Goal: Check status: Check status

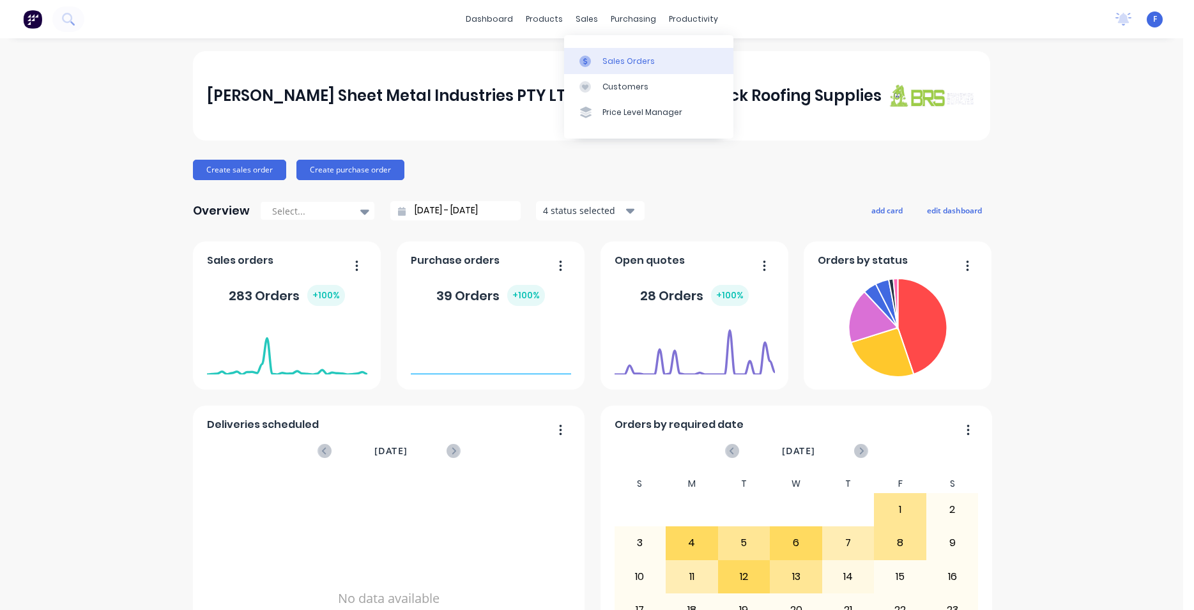
click at [625, 57] on div "Sales Orders" at bounding box center [628, 61] width 52 height 11
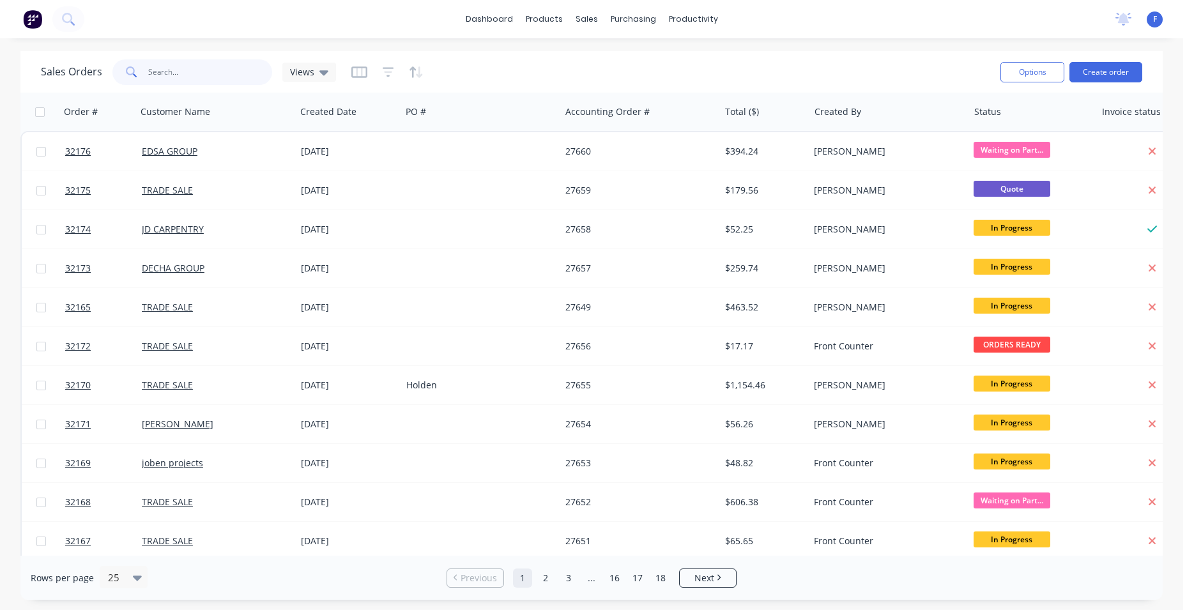
click at [193, 76] on input "text" at bounding box center [210, 72] width 125 height 26
click at [162, 76] on input "text" at bounding box center [210, 72] width 125 height 26
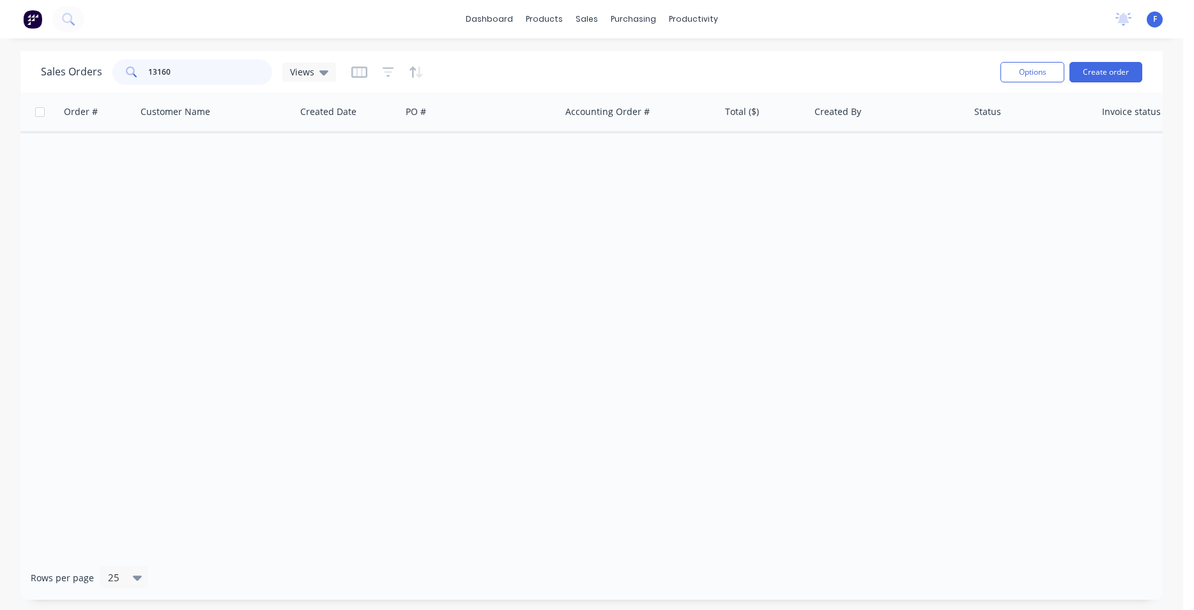
click at [240, 74] on input "13160" at bounding box center [210, 72] width 125 height 26
click at [208, 72] on input "13160" at bounding box center [210, 72] width 125 height 26
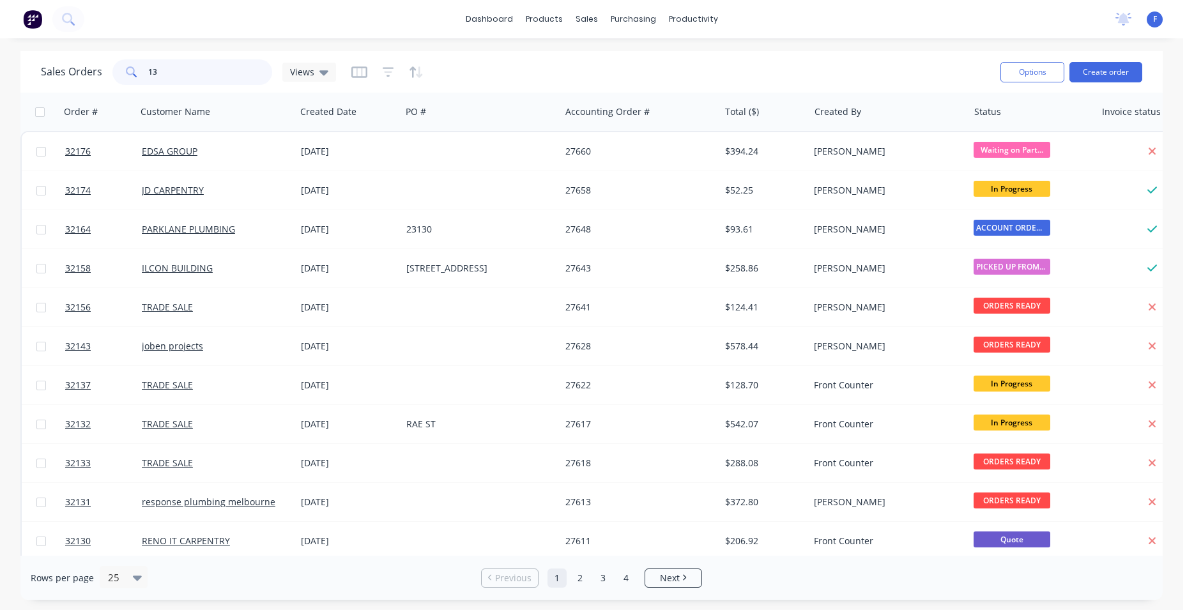
type input "1"
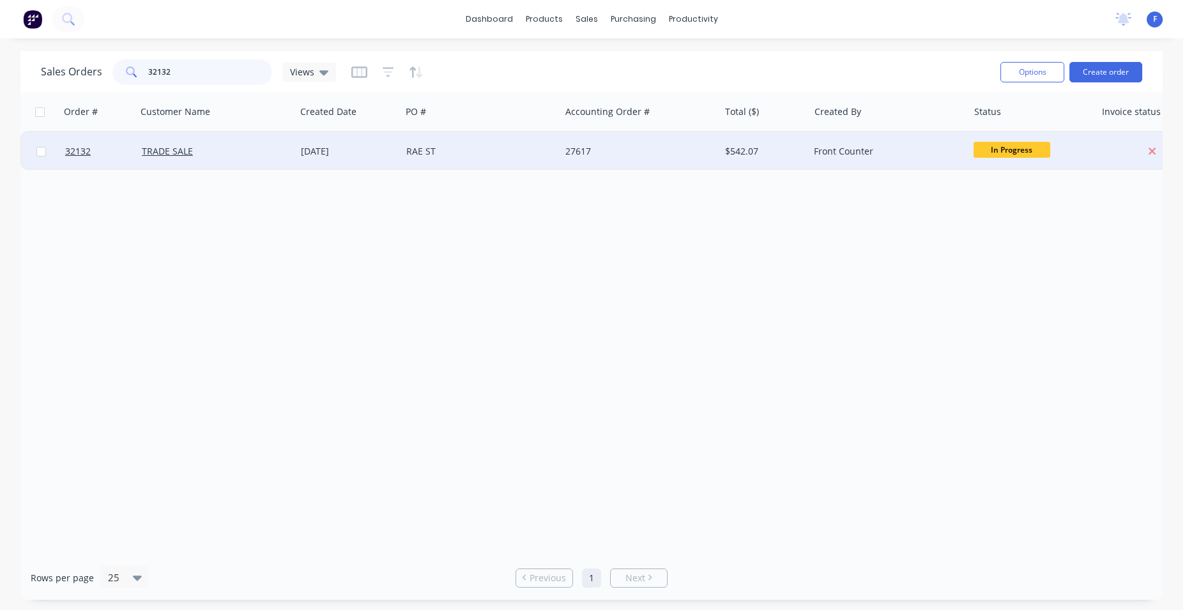
type input "32132"
click at [296, 155] on div "[DATE]" at bounding box center [348, 151] width 105 height 38
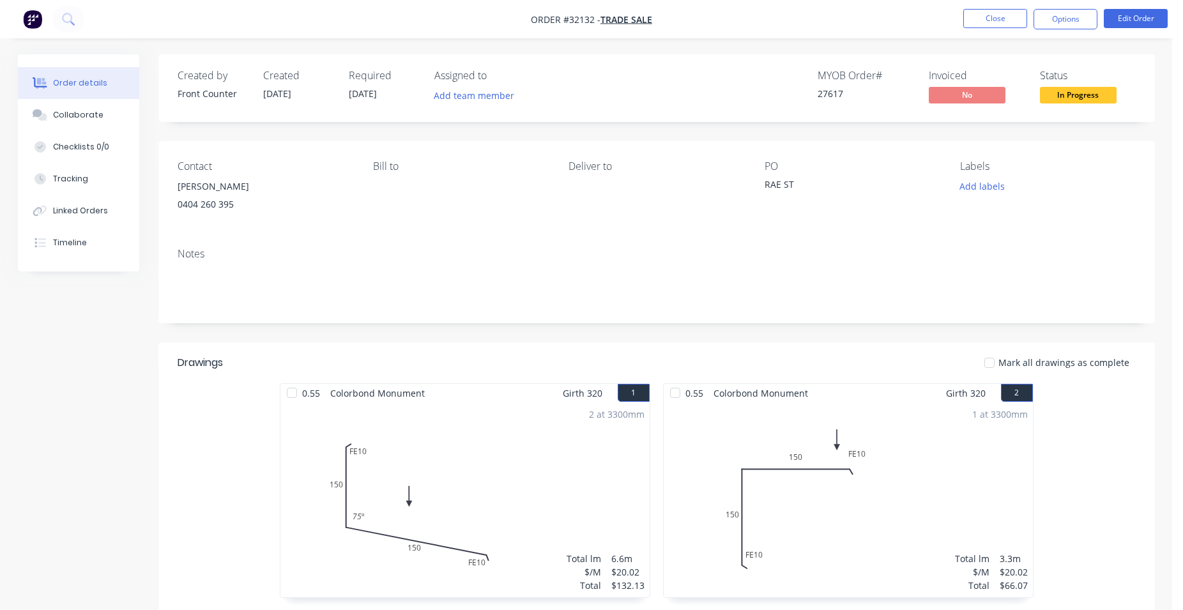
click at [1072, 98] on span "In Progress" at bounding box center [1078, 95] width 77 height 16
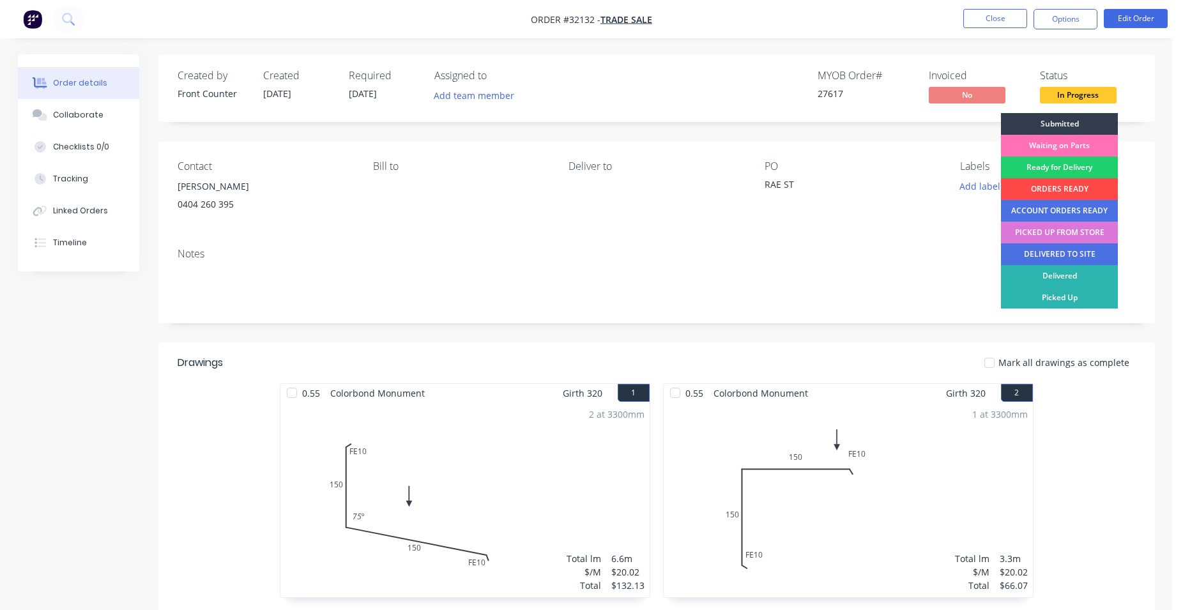
click at [1077, 185] on div "ORDERS READY" at bounding box center [1059, 189] width 117 height 22
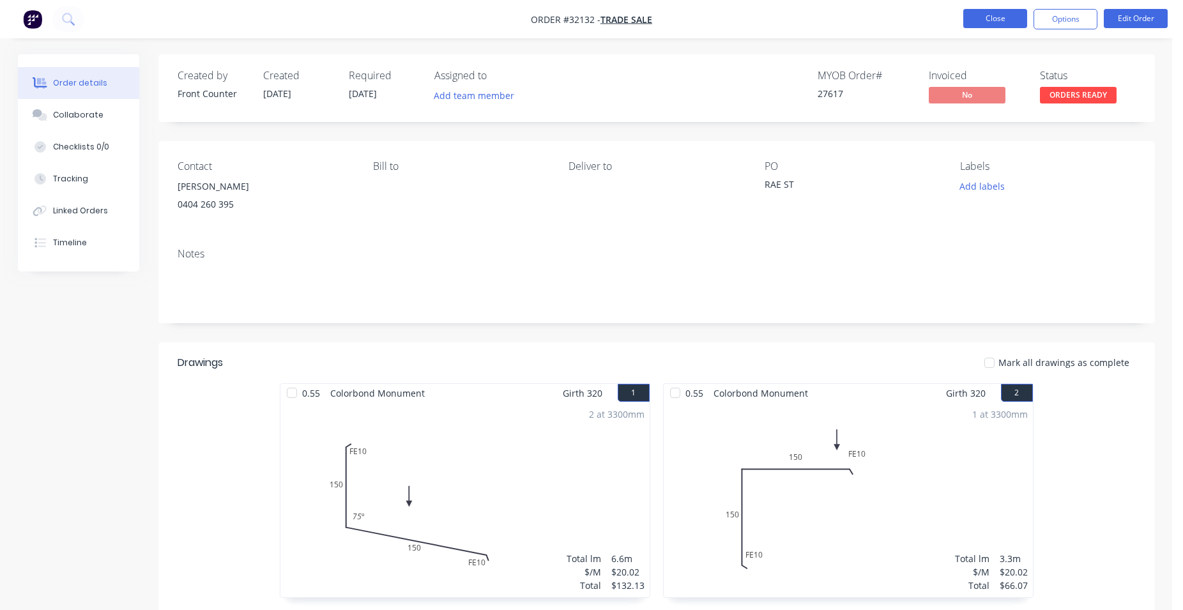
click at [1001, 22] on button "Close" at bounding box center [995, 18] width 64 height 19
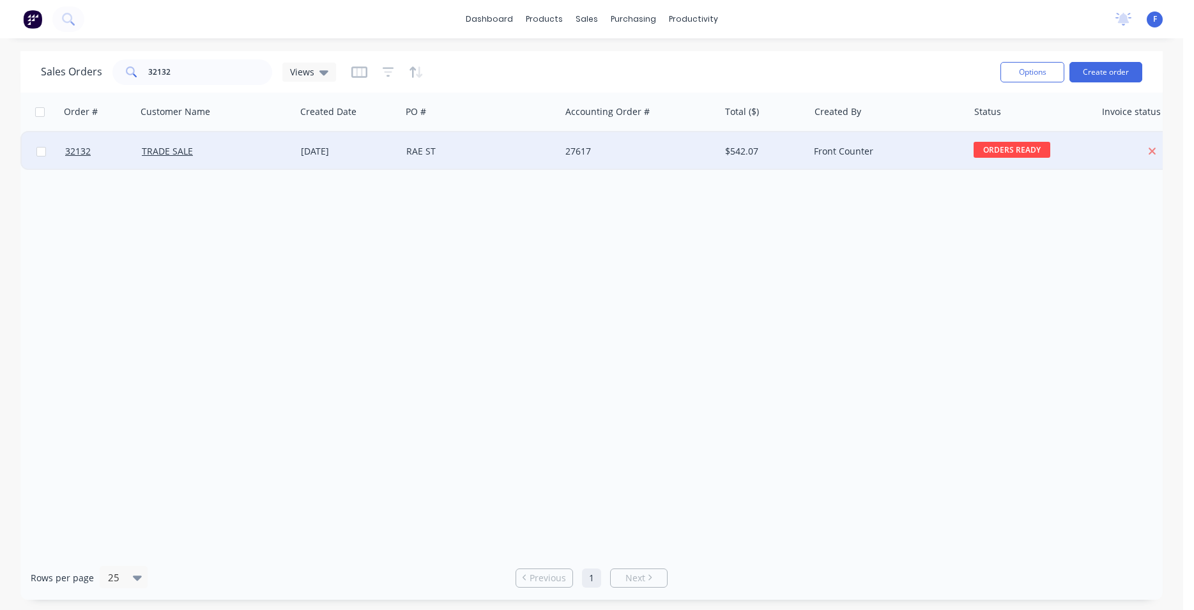
click at [264, 150] on div "TRADE SALE" at bounding box center [213, 151] width 142 height 13
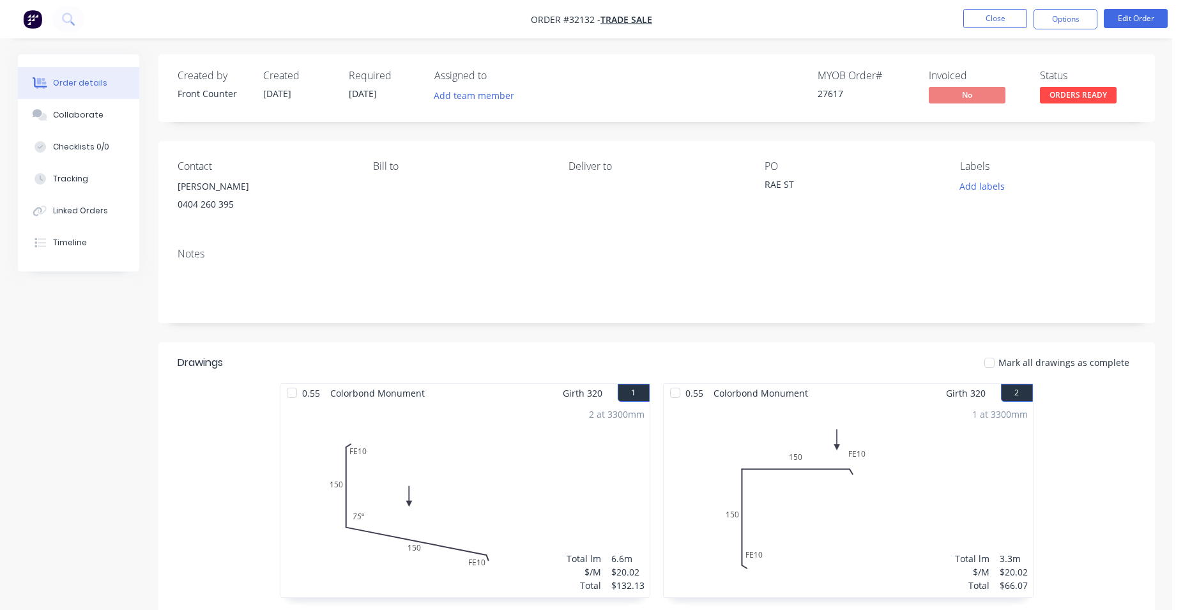
click at [33, 18] on img "button" at bounding box center [32, 19] width 19 height 19
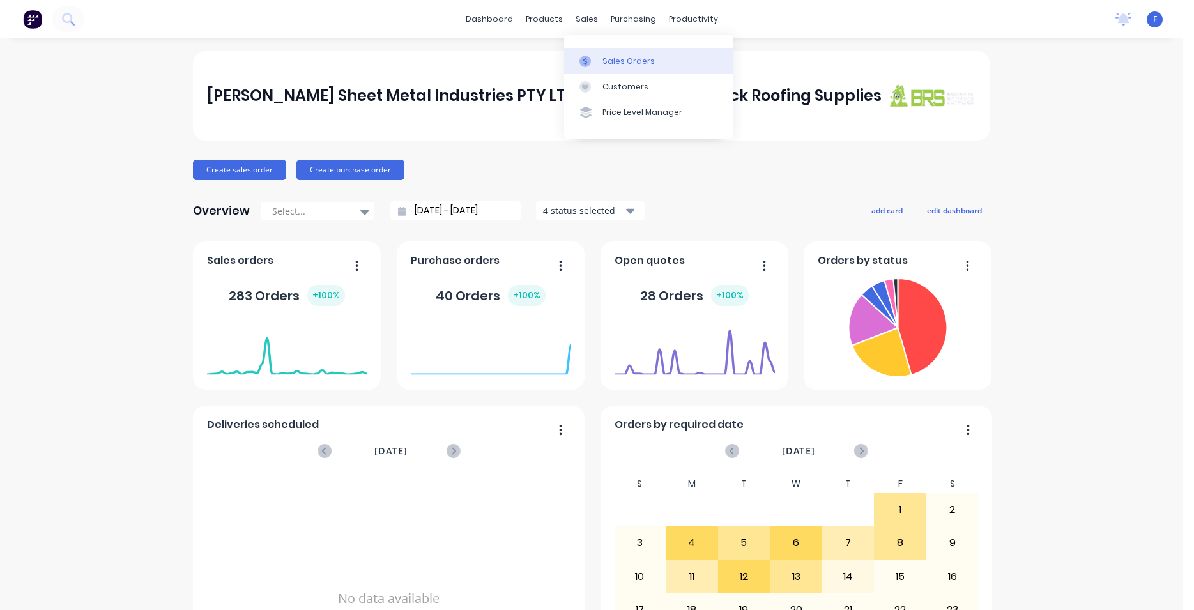
click at [622, 60] on div "Sales Orders" at bounding box center [628, 61] width 52 height 11
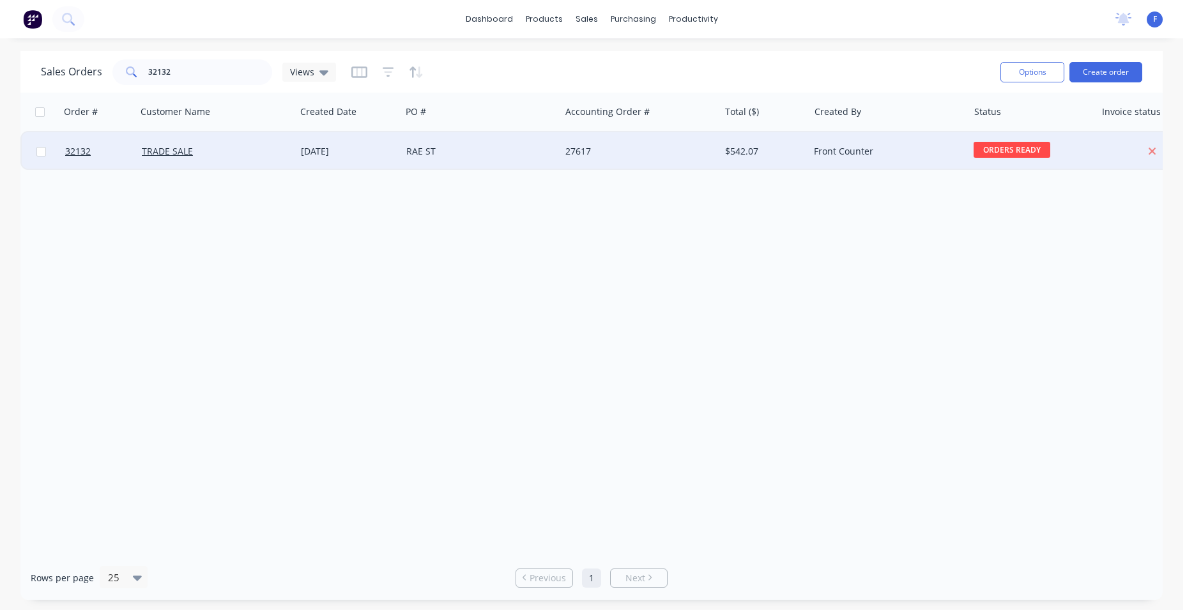
click at [710, 151] on div "27617" at bounding box center [639, 151] width 149 height 13
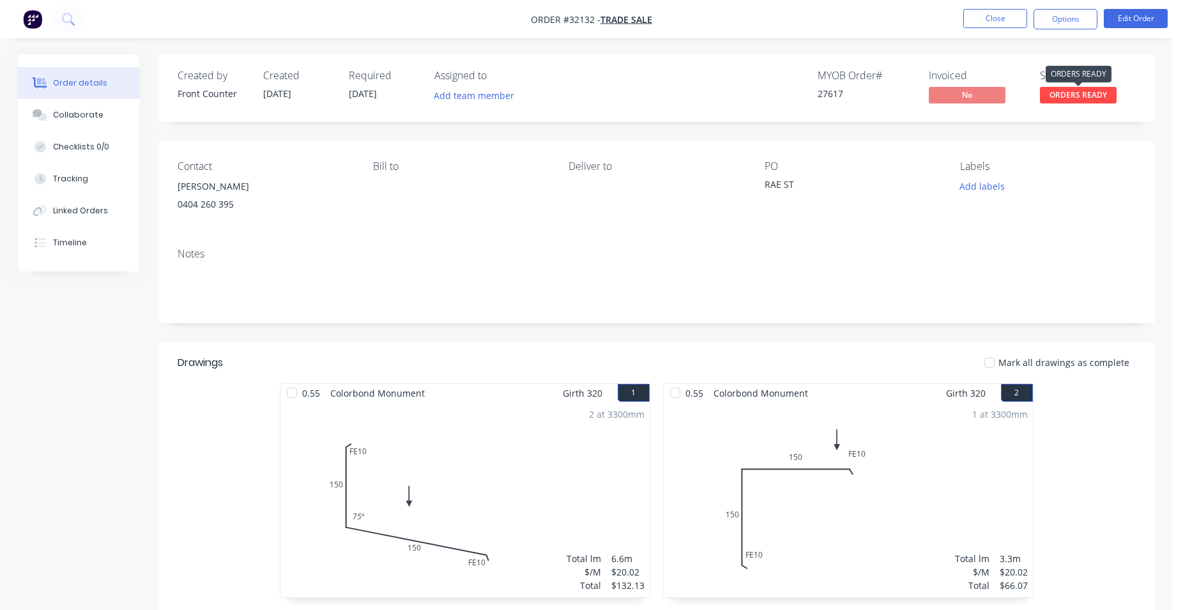
click at [1058, 96] on span "ORDERS READY" at bounding box center [1078, 95] width 77 height 16
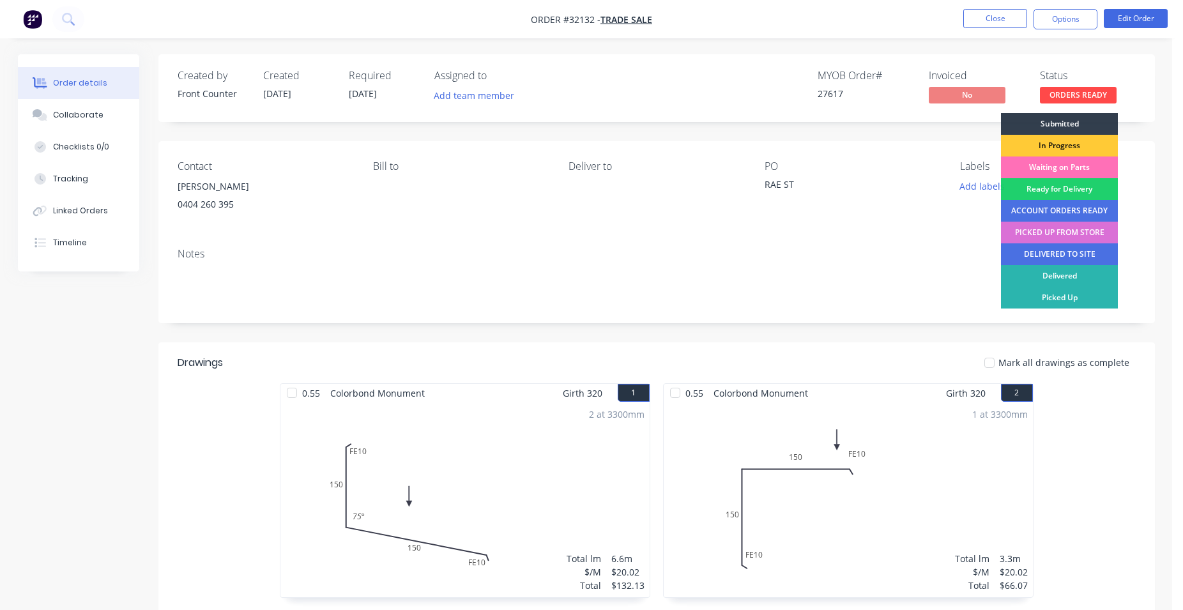
click at [1042, 232] on div "PICKED UP FROM STORE" at bounding box center [1059, 233] width 117 height 22
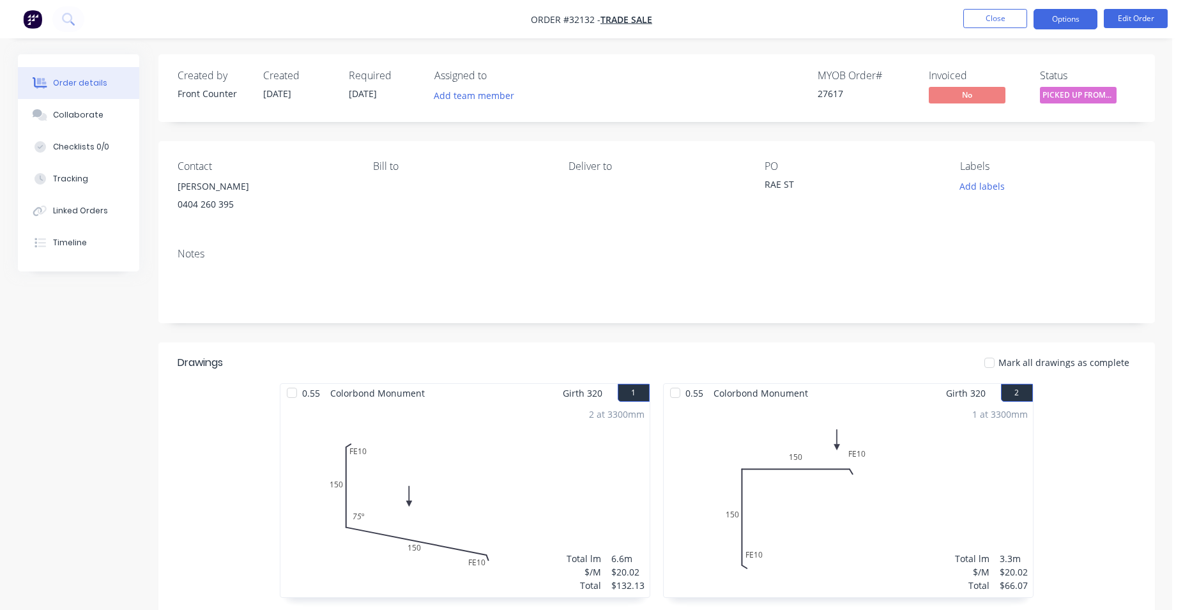
click at [1078, 24] on button "Options" at bounding box center [1065, 19] width 64 height 20
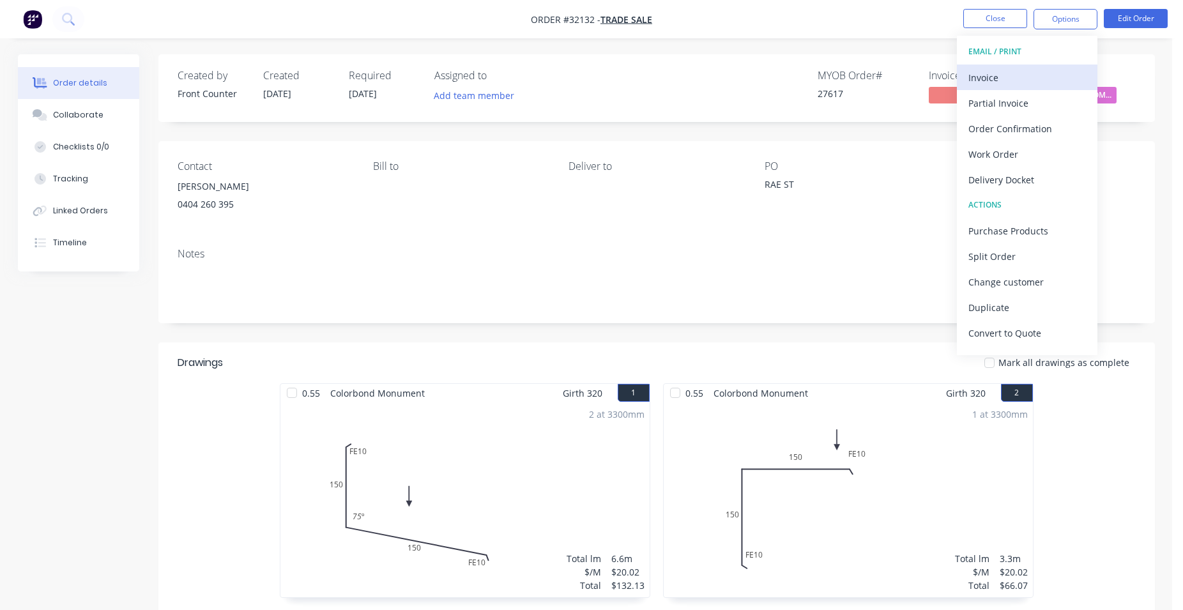
click at [996, 77] on div "Invoice" at bounding box center [1027, 77] width 118 height 19
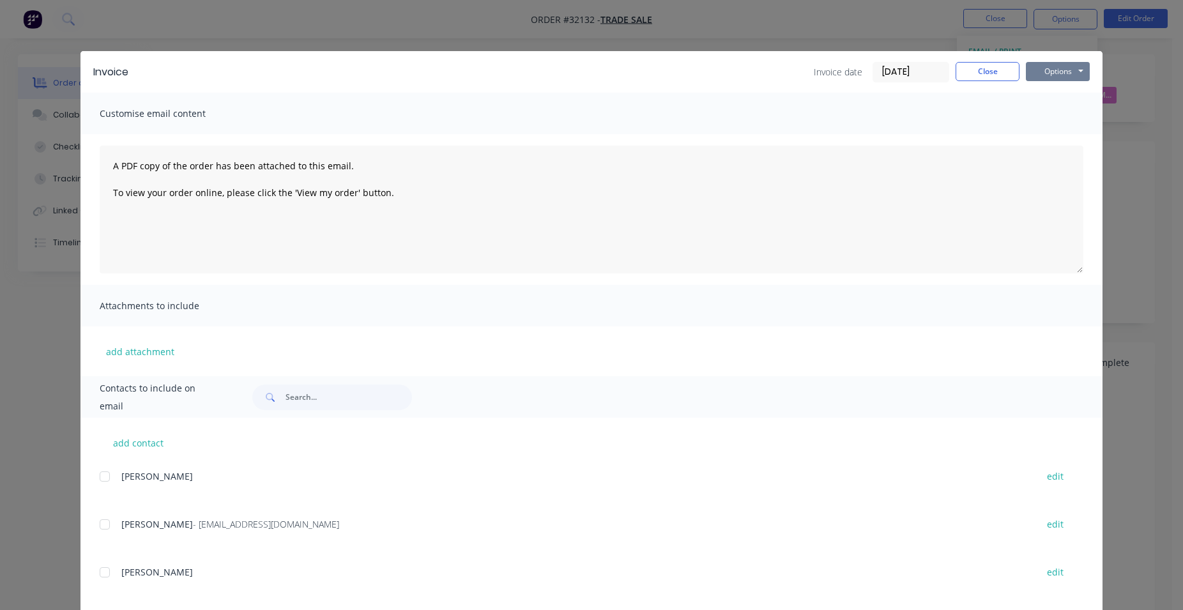
click at [1036, 68] on button "Options" at bounding box center [1058, 71] width 64 height 19
click at [1055, 109] on button "Print" at bounding box center [1067, 115] width 82 height 21
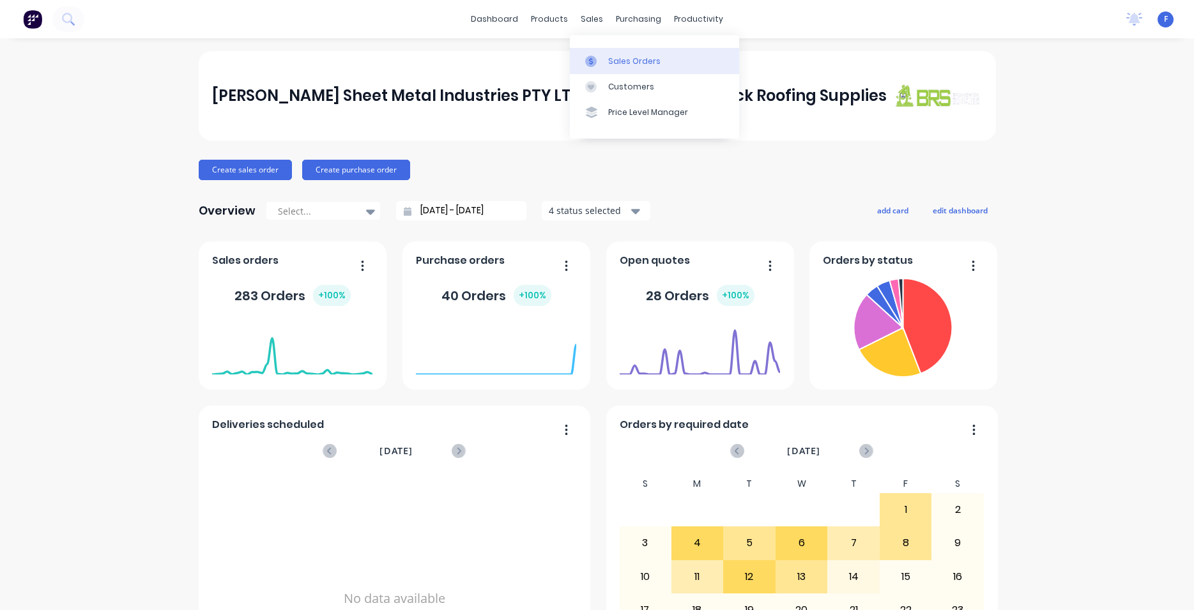
click at [638, 60] on div "Sales Orders" at bounding box center [634, 61] width 52 height 11
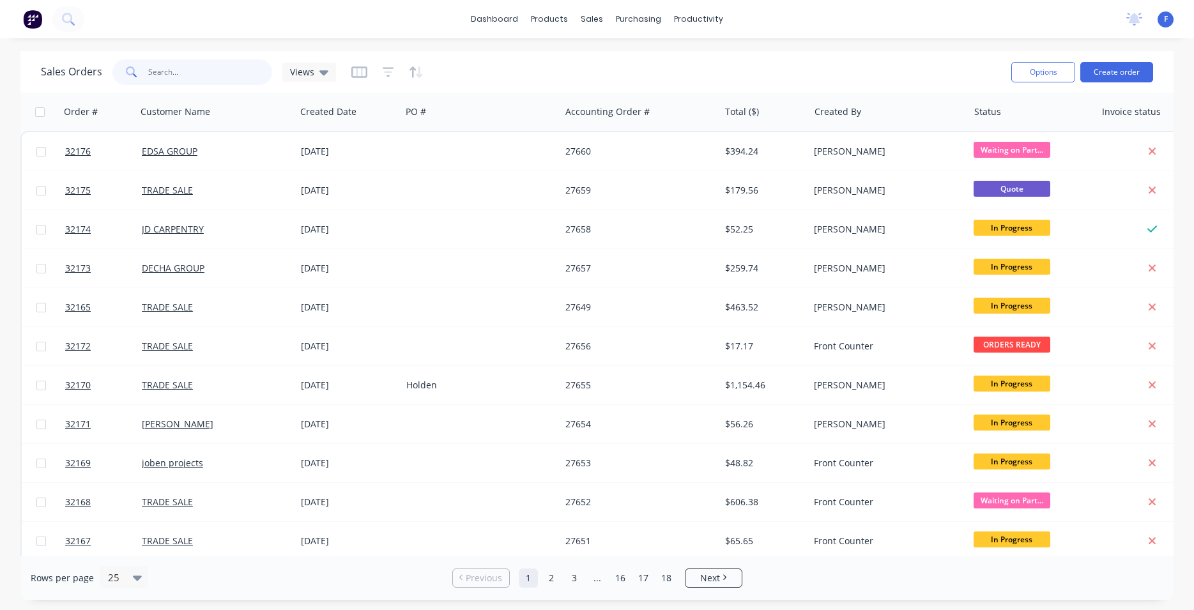
click at [229, 73] on input "text" at bounding box center [210, 72] width 125 height 26
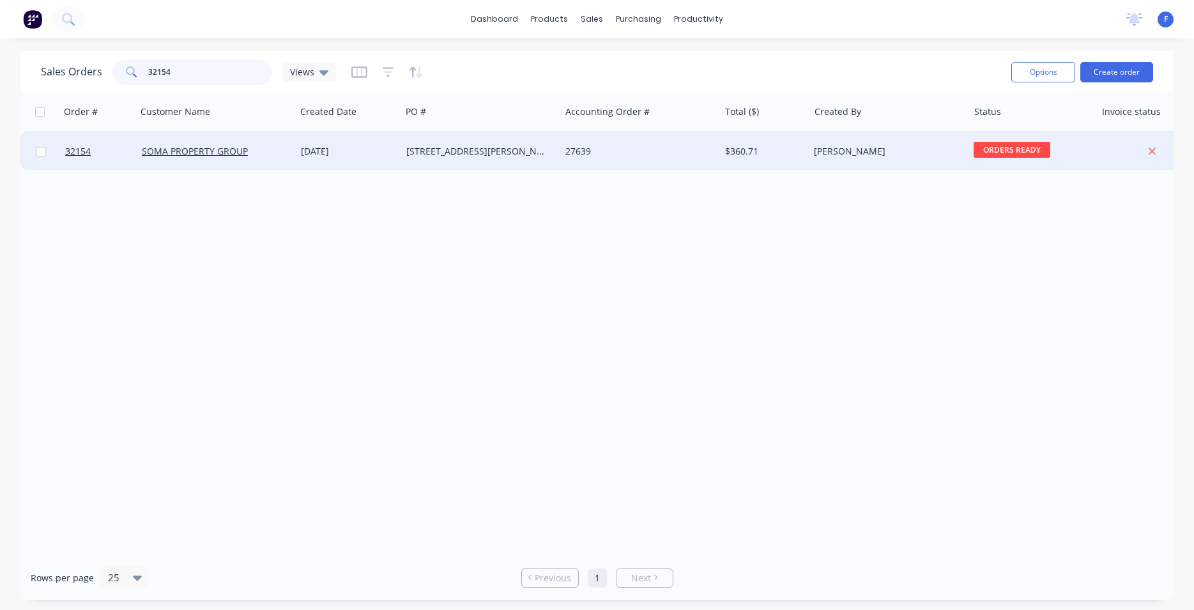
type input "32154"
click at [520, 146] on div "[STREET_ADDRESS][PERSON_NAME]" at bounding box center [477, 151] width 142 height 13
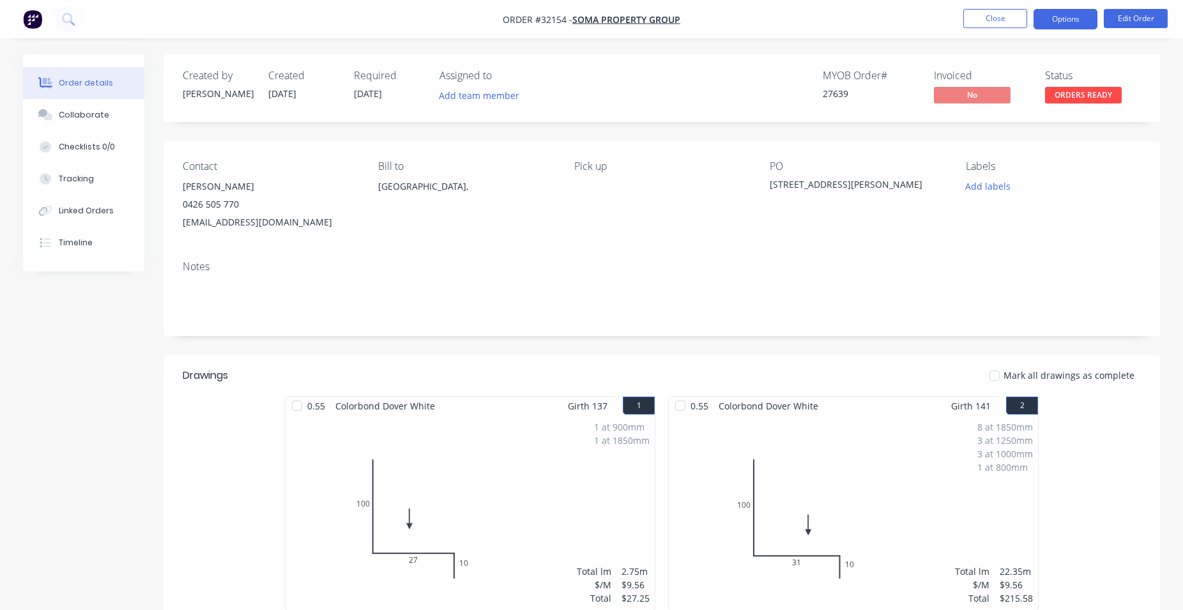
click at [1068, 20] on button "Options" at bounding box center [1065, 19] width 64 height 20
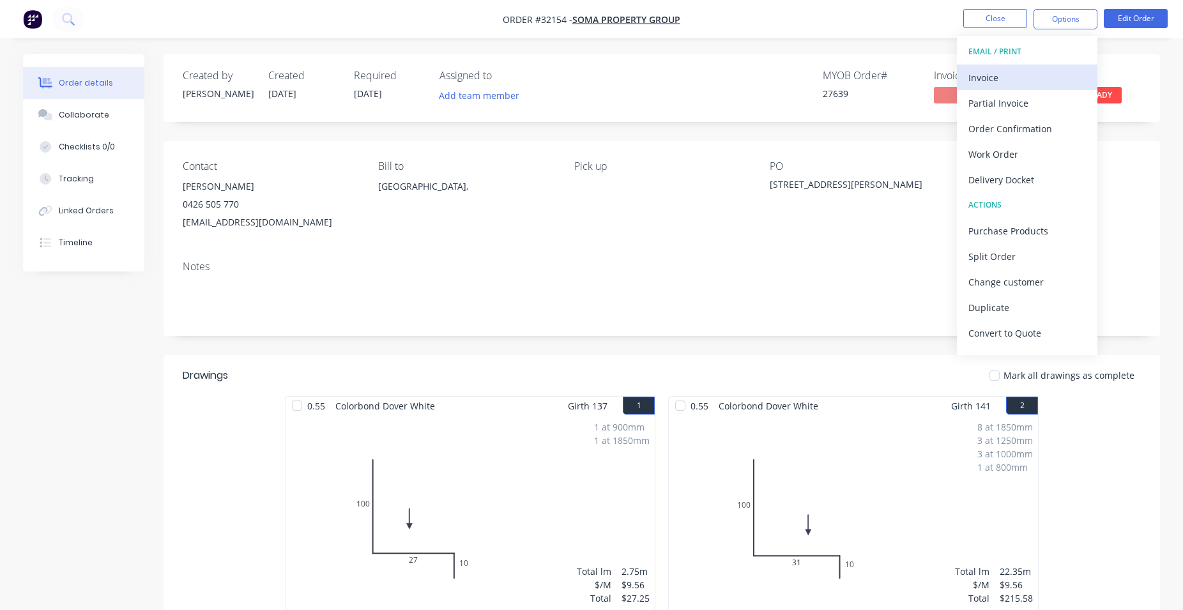
click at [1031, 79] on div "Invoice" at bounding box center [1027, 77] width 118 height 19
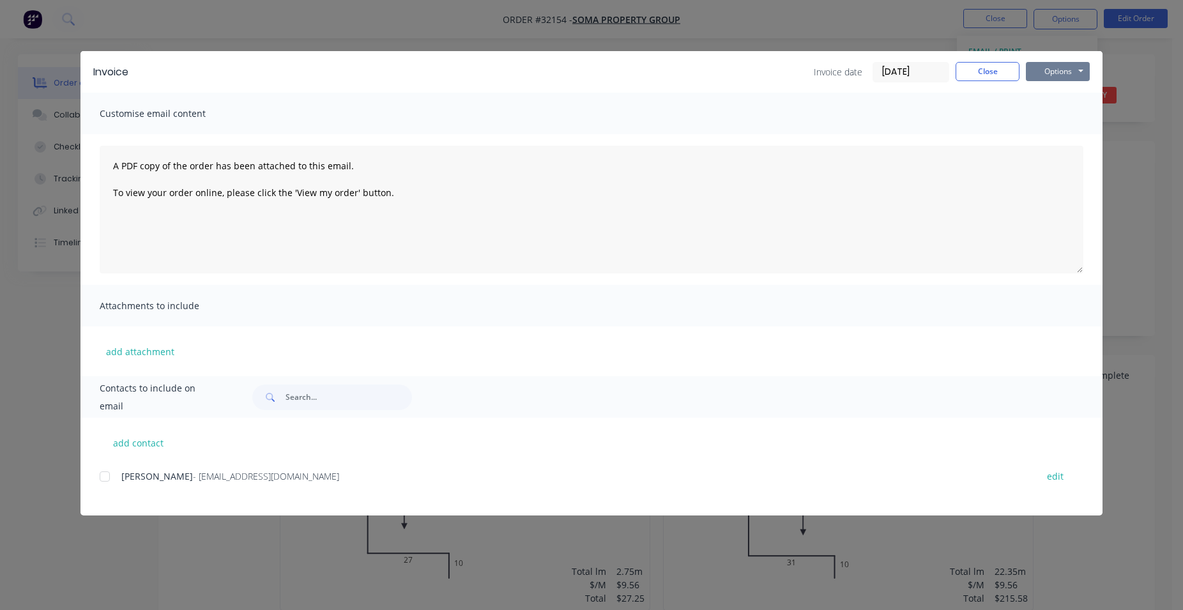
click at [1064, 65] on button "Options" at bounding box center [1058, 71] width 64 height 19
click at [1077, 116] on button "Print" at bounding box center [1067, 115] width 82 height 21
click at [987, 71] on button "Close" at bounding box center [987, 71] width 64 height 19
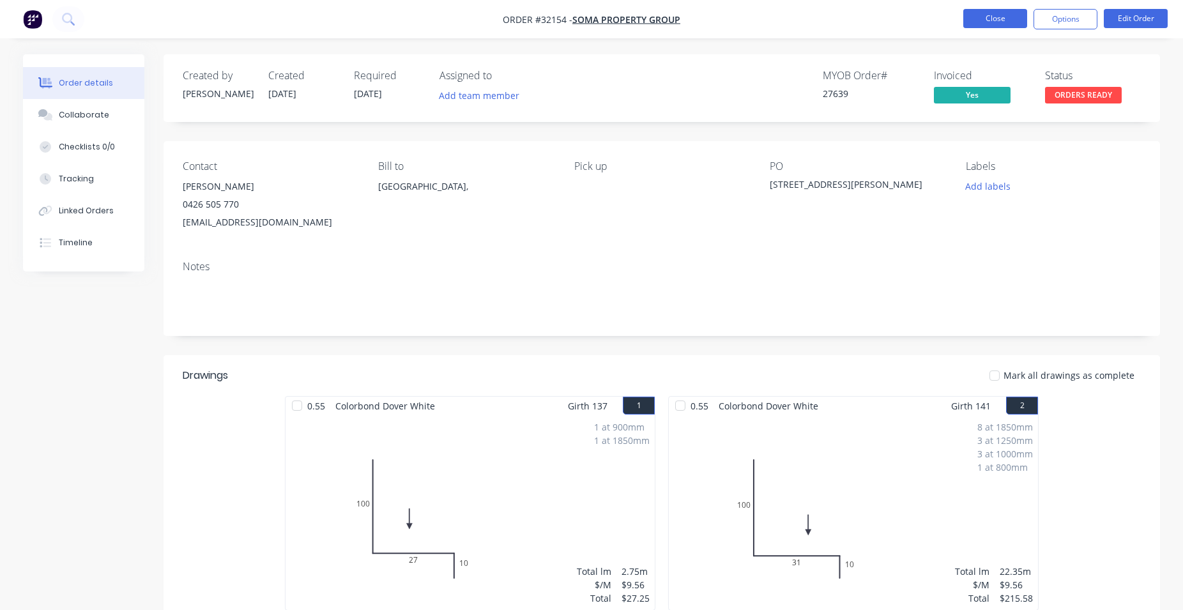
click at [998, 21] on button "Close" at bounding box center [995, 18] width 64 height 19
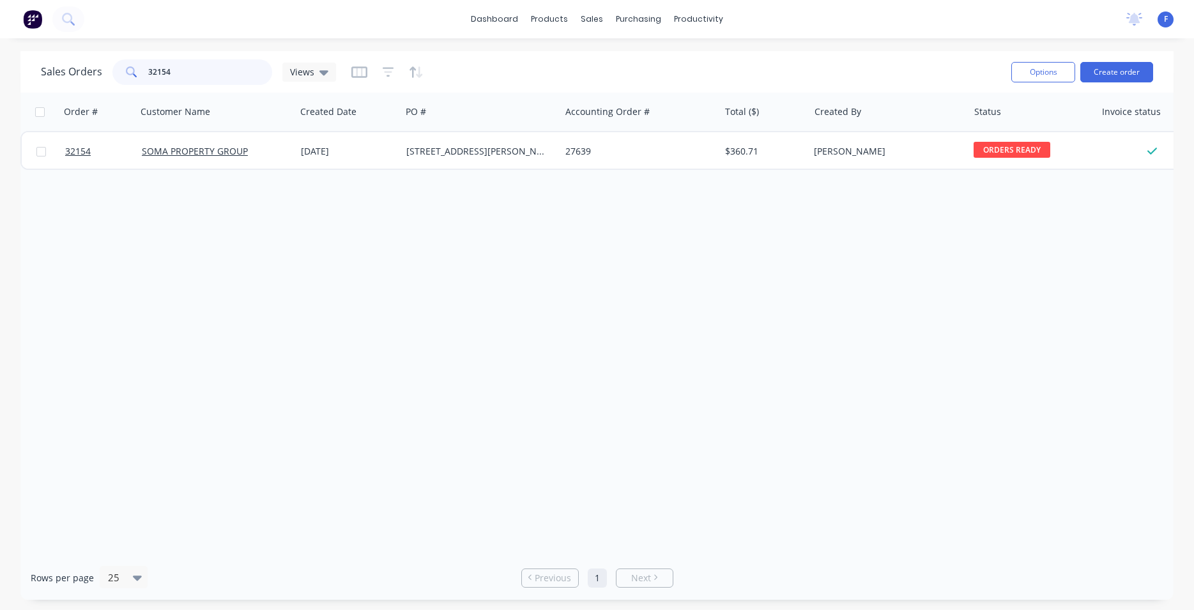
click at [217, 74] on input "32154" at bounding box center [210, 72] width 125 height 26
type input "3"
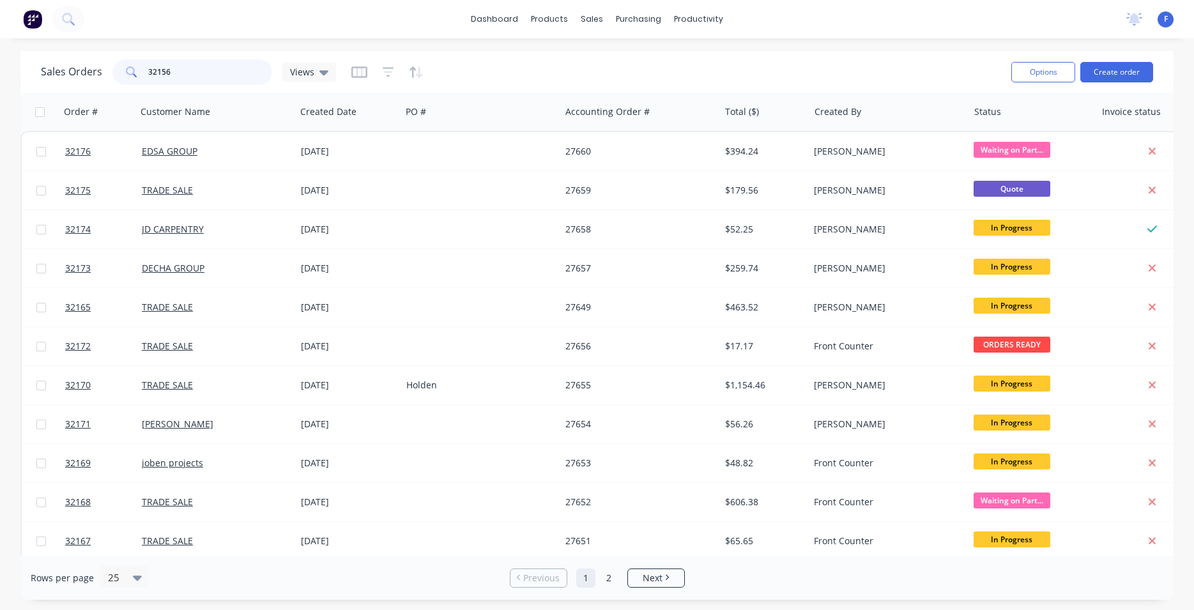
type input "32156"
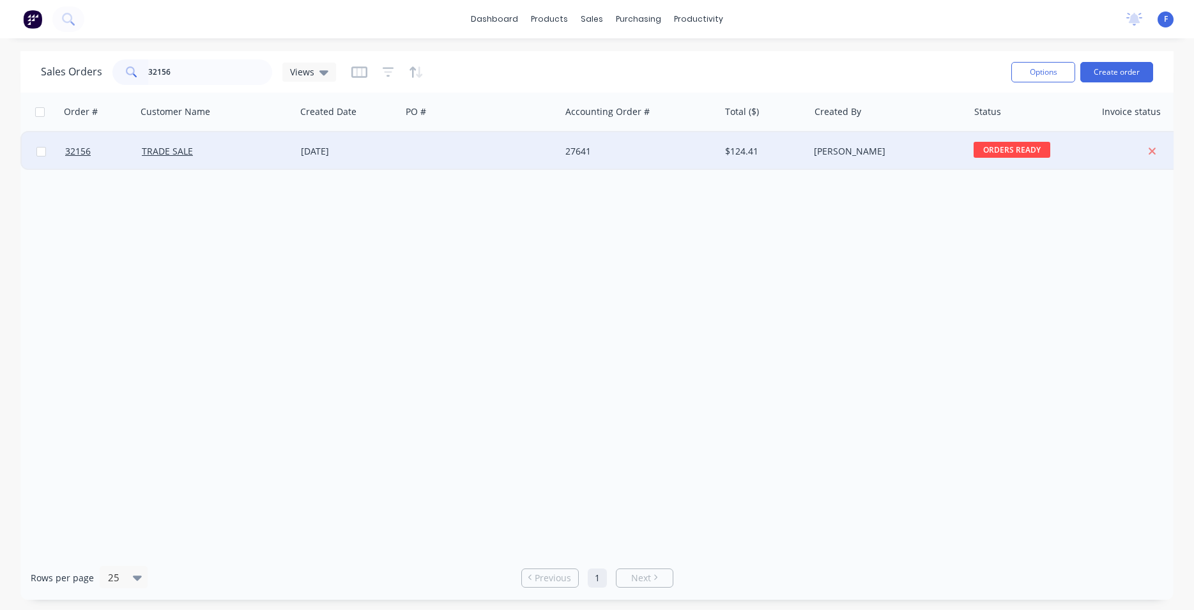
click at [630, 151] on div "27641" at bounding box center [636, 151] width 142 height 13
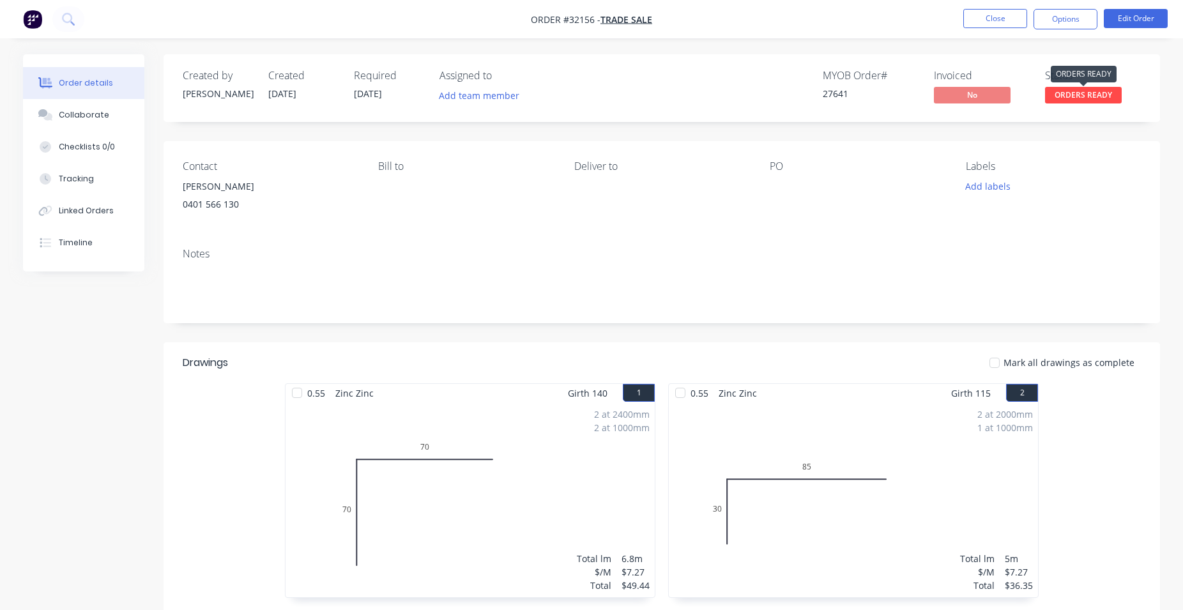
click at [1086, 96] on span "ORDERS READY" at bounding box center [1083, 95] width 77 height 16
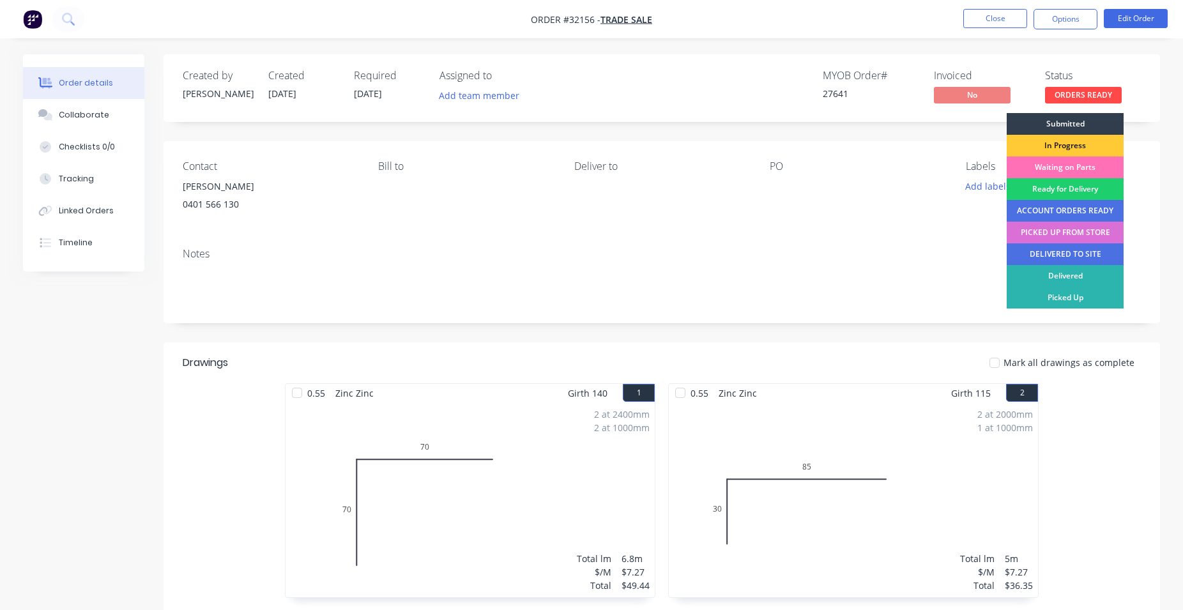
click at [1074, 237] on div "PICKED UP FROM STORE" at bounding box center [1065, 233] width 117 height 22
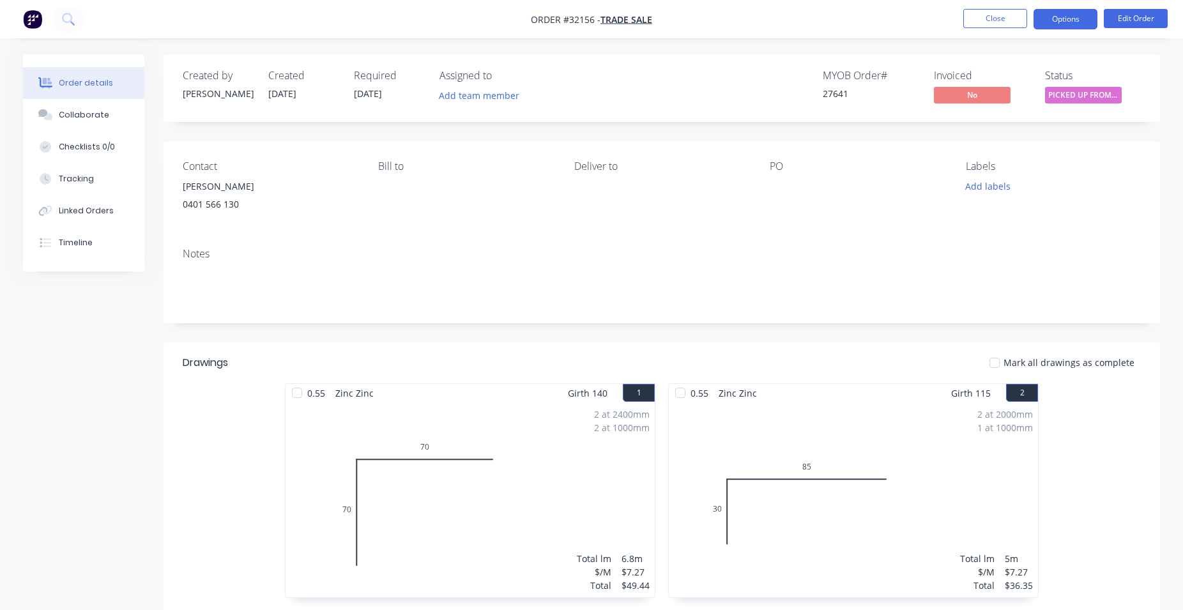
click at [1072, 22] on button "Options" at bounding box center [1065, 19] width 64 height 20
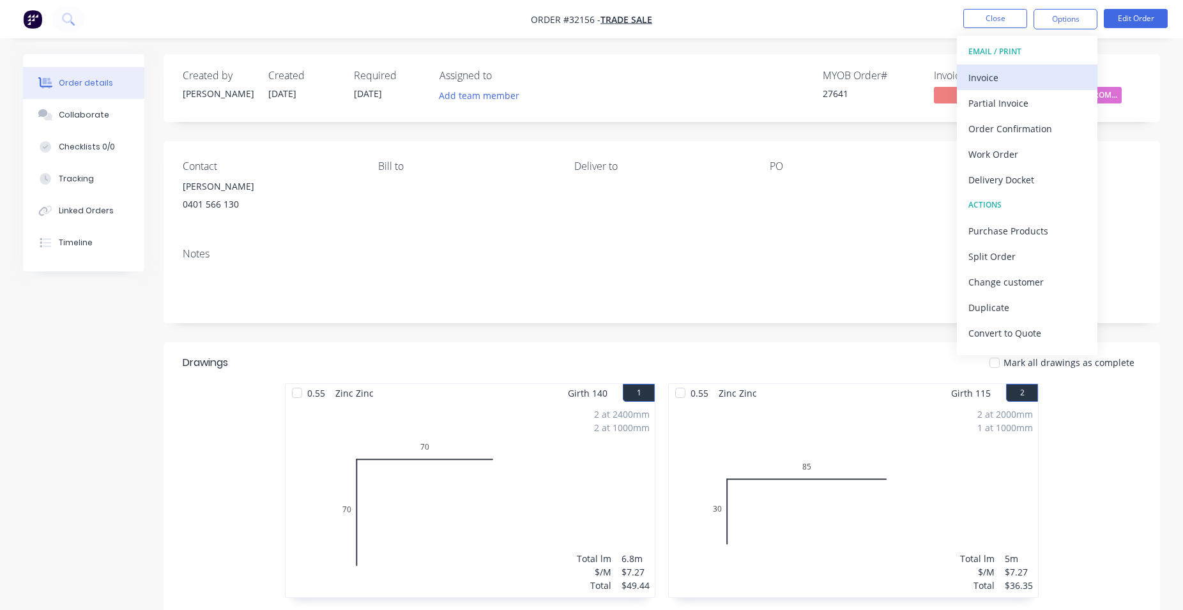
click at [1014, 74] on div "Invoice" at bounding box center [1027, 77] width 118 height 19
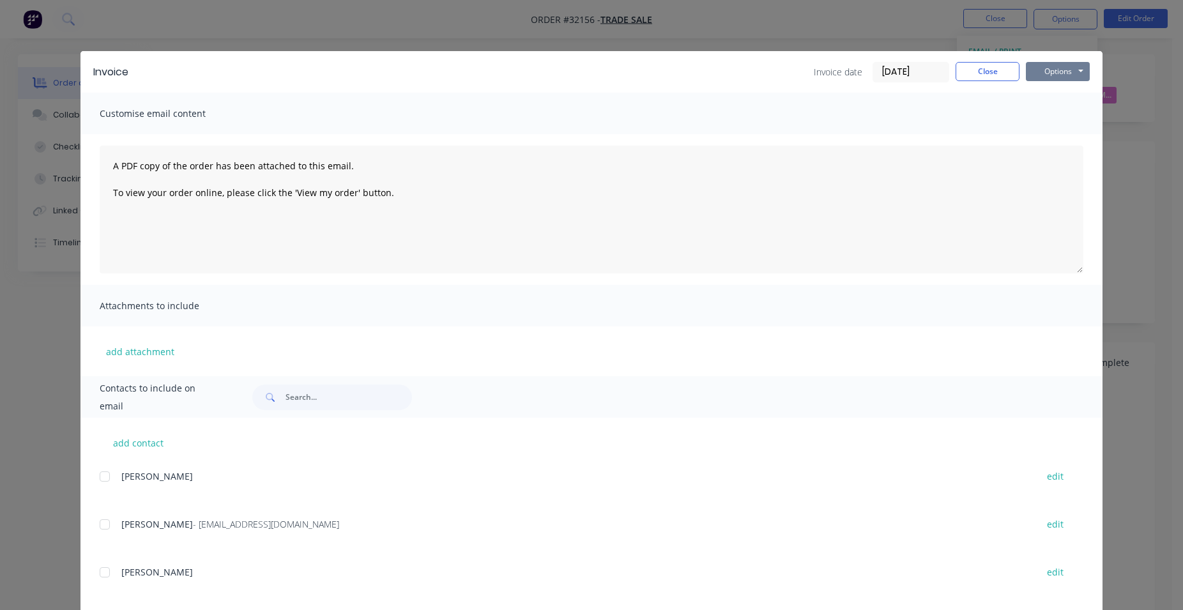
click at [1041, 69] on button "Options" at bounding box center [1058, 71] width 64 height 19
click at [1070, 115] on button "Print" at bounding box center [1067, 115] width 82 height 21
click at [973, 75] on button "Close" at bounding box center [987, 71] width 64 height 19
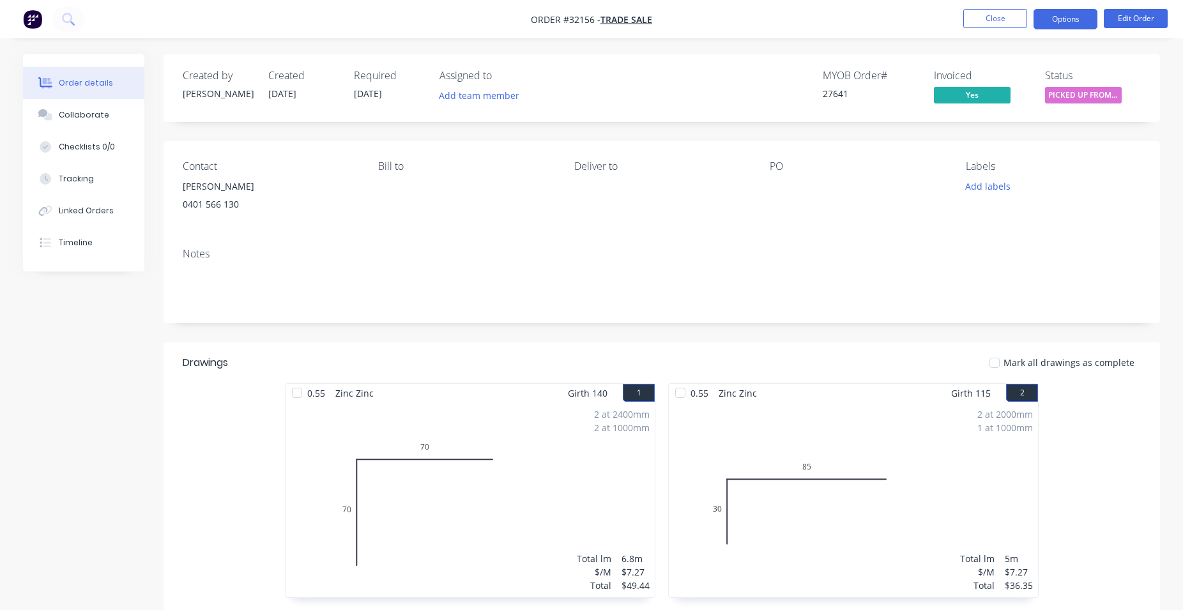
click at [1054, 22] on button "Options" at bounding box center [1065, 19] width 64 height 20
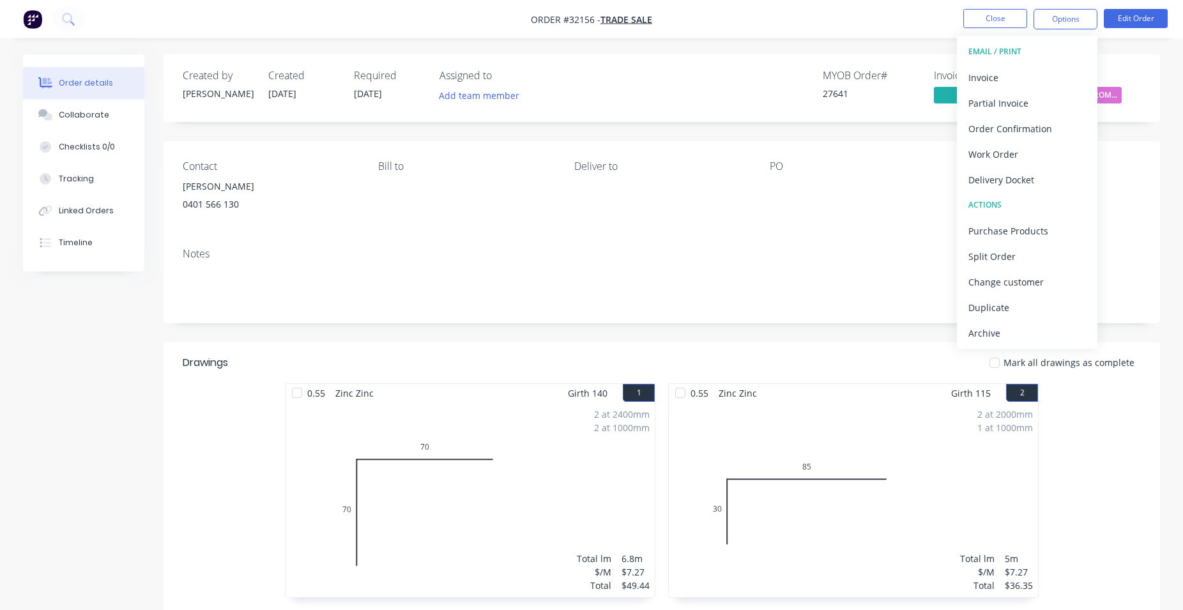
click at [918, 154] on div "Contact [PERSON_NAME] [PHONE_NUMBER] Bill to Deliver to PO Labels Add labels" at bounding box center [662, 189] width 996 height 96
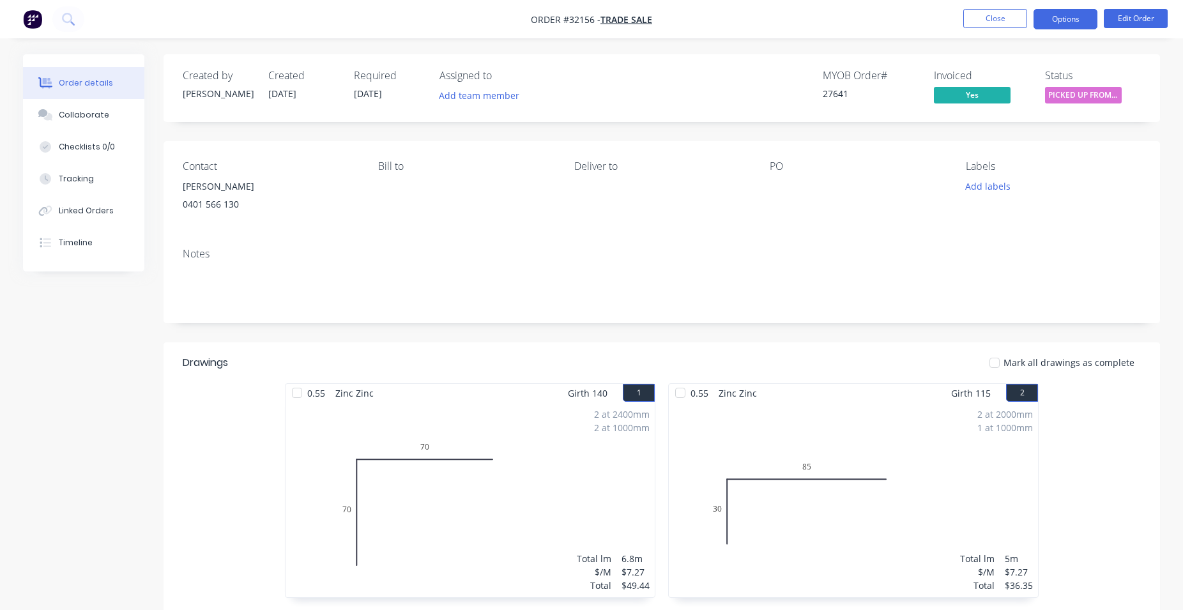
click at [1067, 20] on button "Options" at bounding box center [1065, 19] width 64 height 20
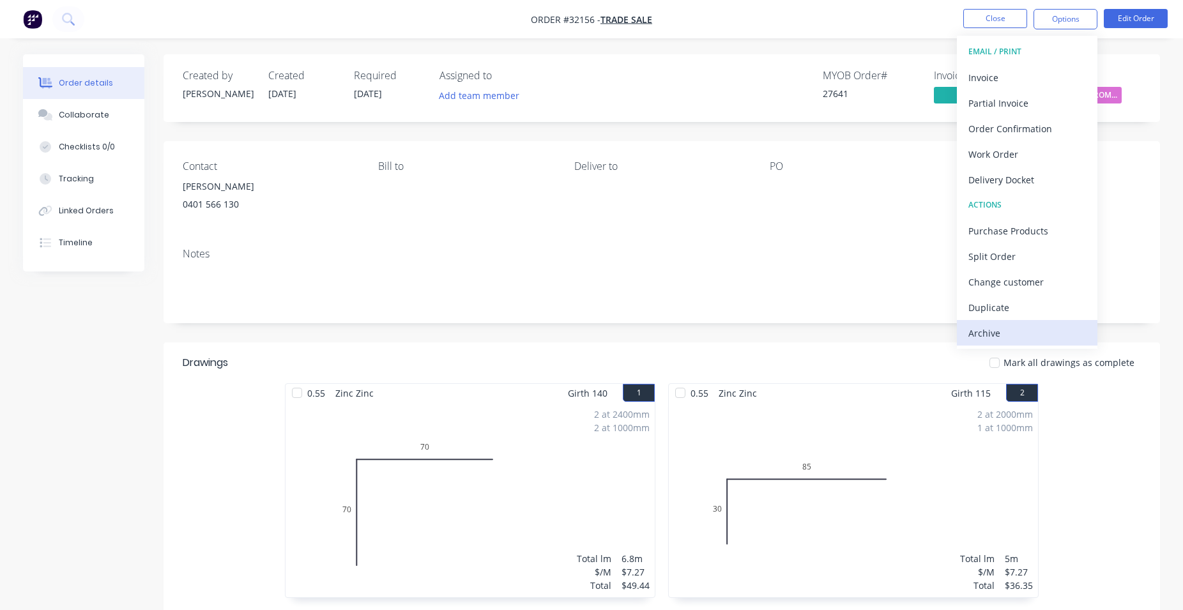
click at [1002, 329] on div "Archive" at bounding box center [1027, 333] width 118 height 19
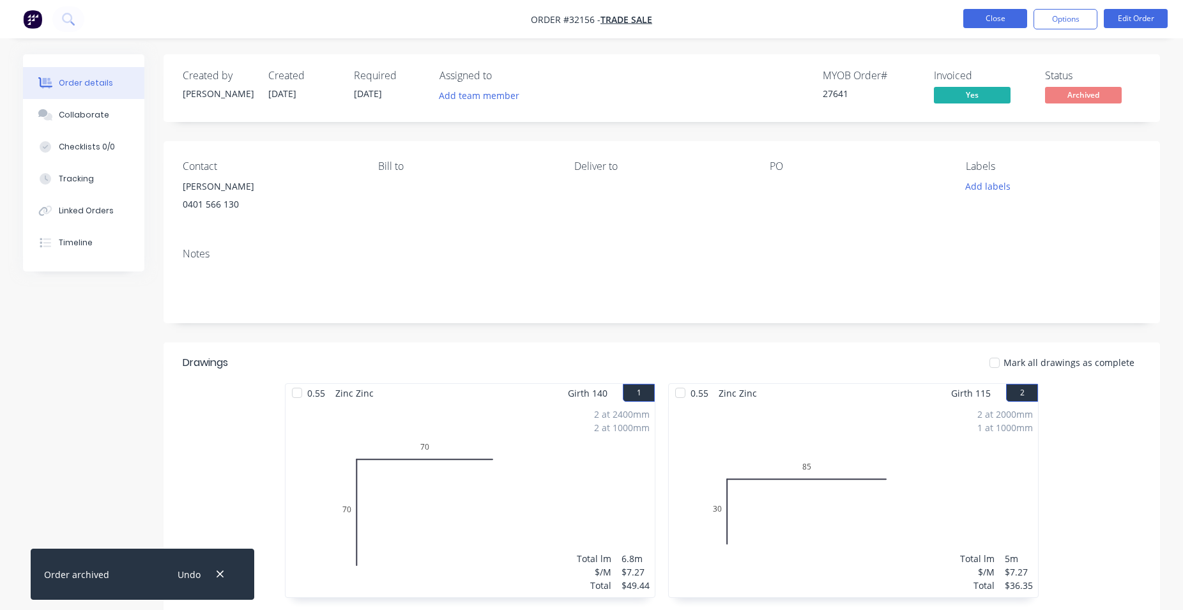
click at [1004, 20] on button "Close" at bounding box center [995, 18] width 64 height 19
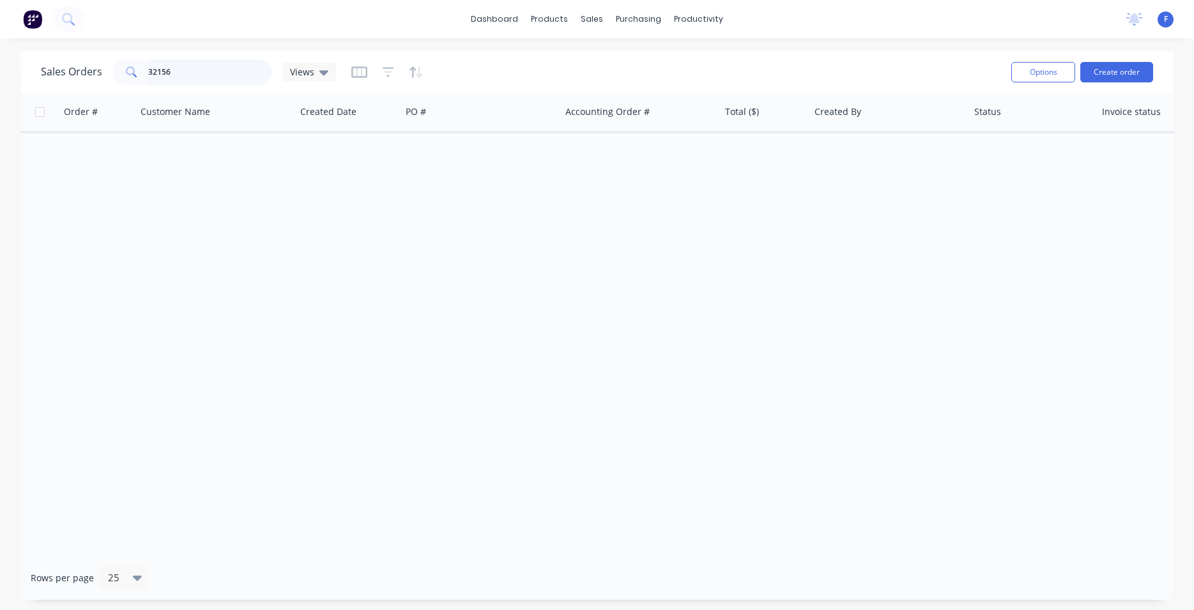
click at [181, 72] on input "32156" at bounding box center [210, 72] width 125 height 26
type input "3"
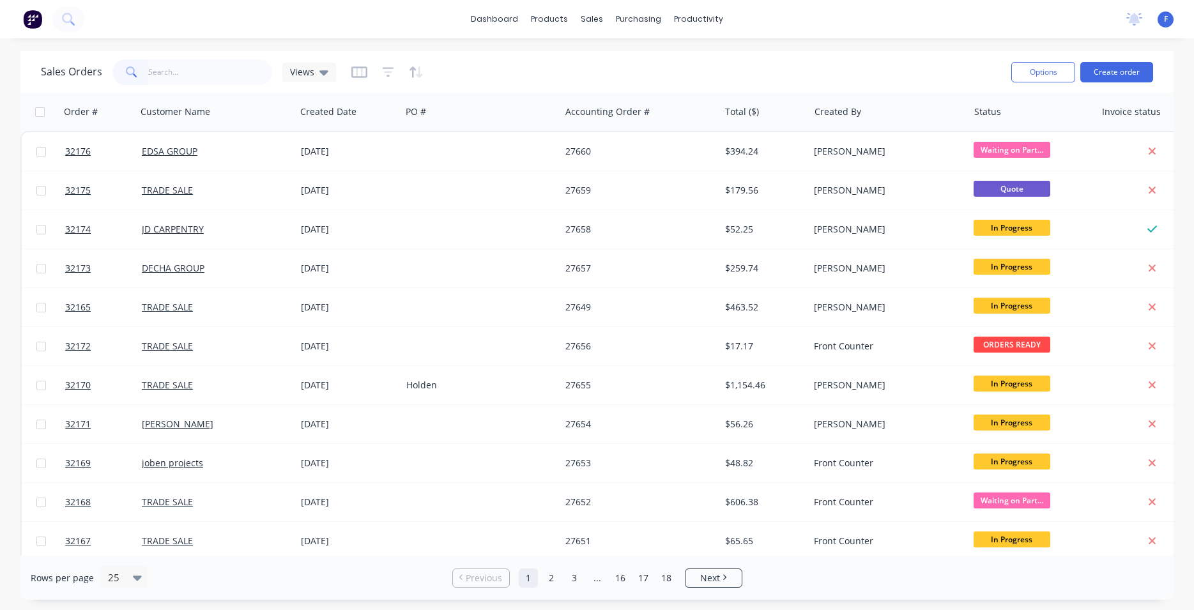
click at [31, 22] on img at bounding box center [32, 19] width 19 height 19
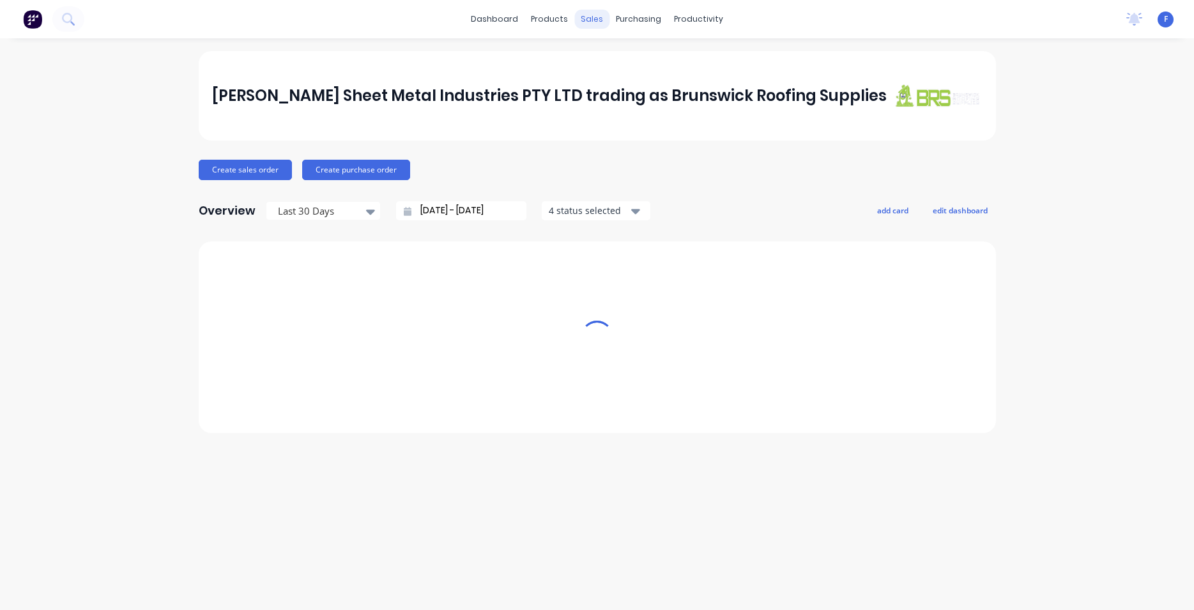
click at [584, 21] on div "sales" at bounding box center [591, 19] width 35 height 19
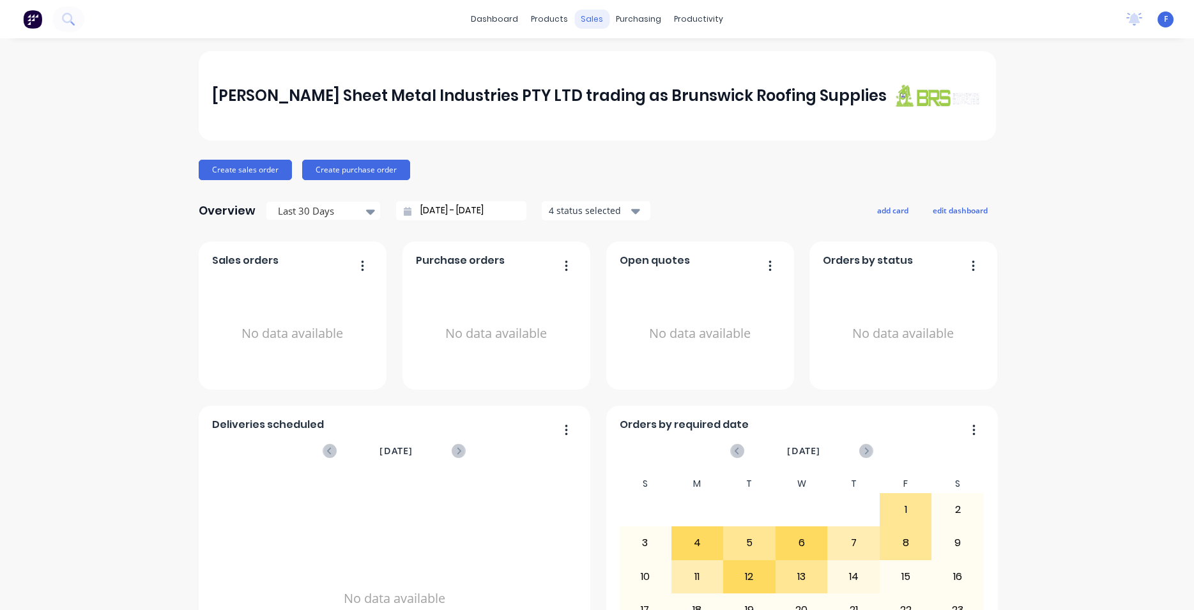
click at [585, 21] on div "sales" at bounding box center [591, 19] width 35 height 19
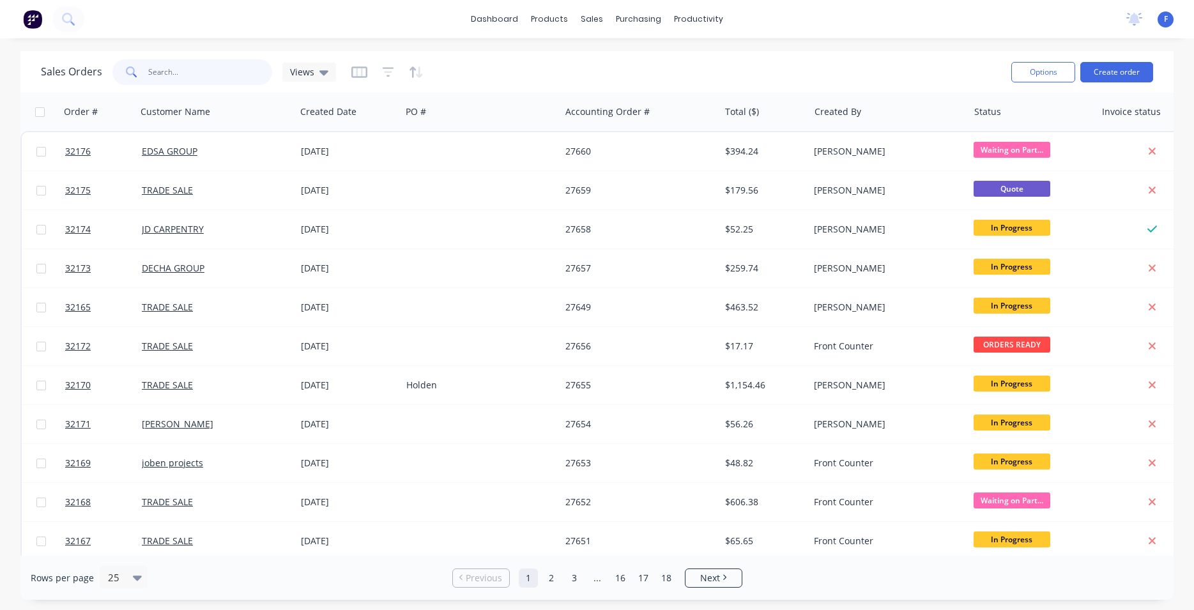
click at [199, 75] on input "text" at bounding box center [210, 72] width 125 height 26
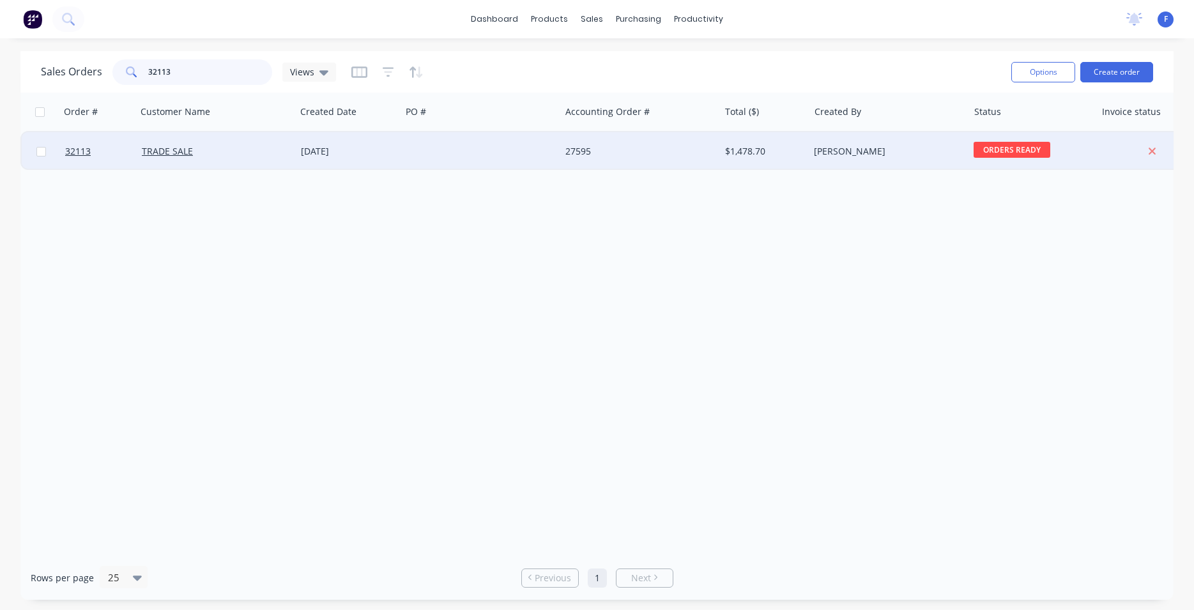
type input "32113"
click at [359, 151] on div "[DATE]" at bounding box center [348, 151] width 95 height 13
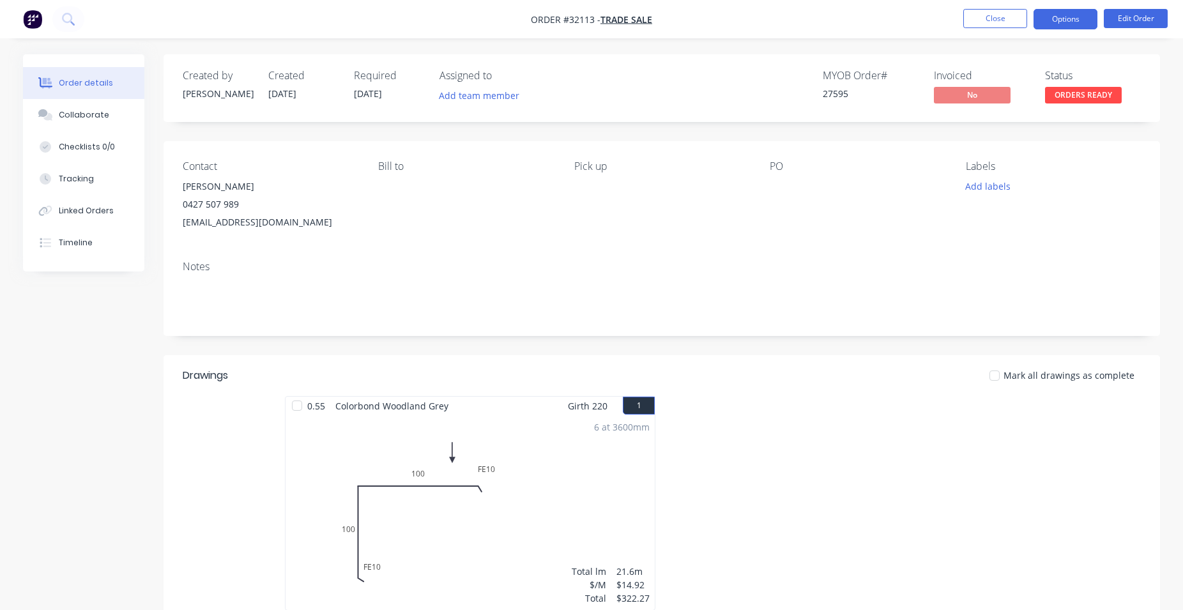
click at [1081, 13] on button "Options" at bounding box center [1065, 19] width 64 height 20
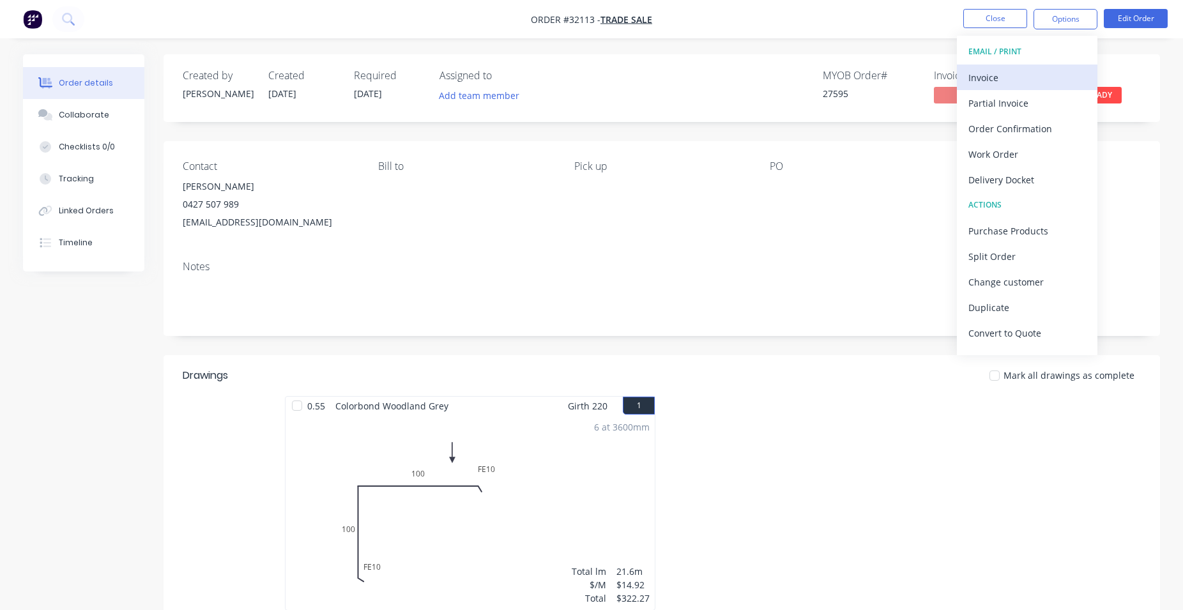
click at [1040, 75] on div "Invoice" at bounding box center [1027, 77] width 118 height 19
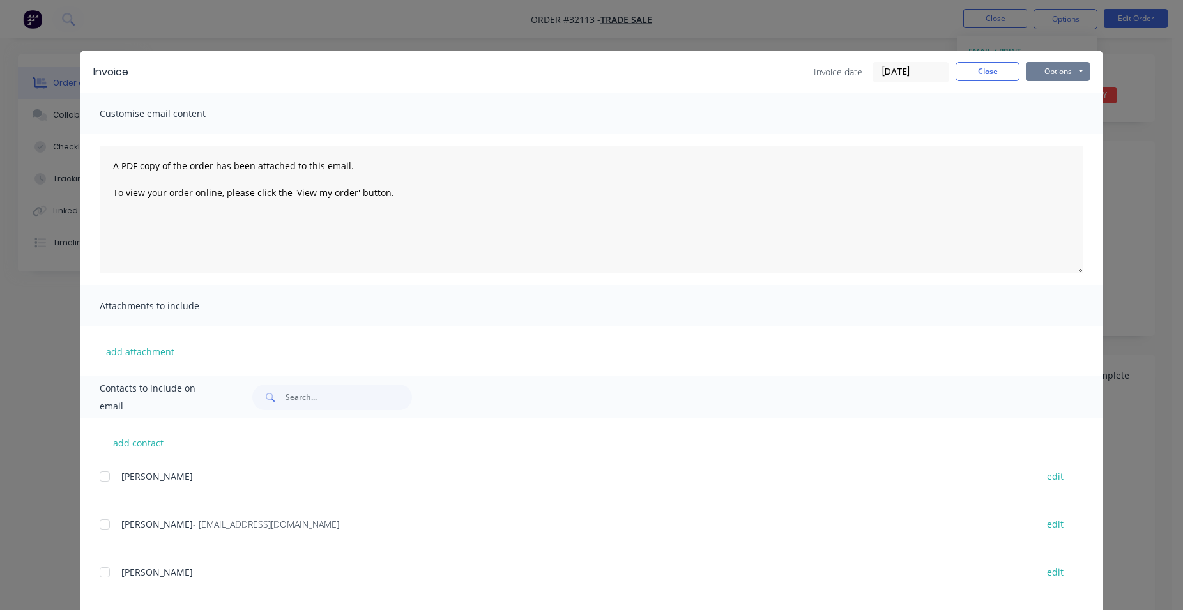
click at [1065, 71] on button "Options" at bounding box center [1058, 71] width 64 height 19
click at [1056, 111] on button "Print" at bounding box center [1067, 115] width 82 height 21
click at [987, 76] on button "Close" at bounding box center [987, 71] width 64 height 19
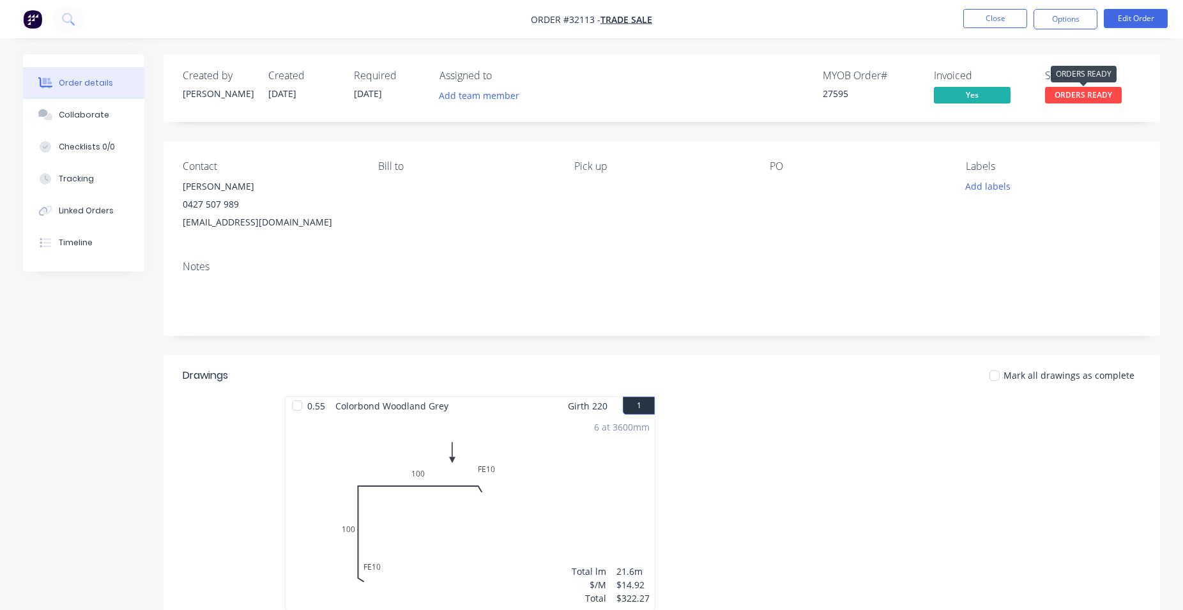
click at [1093, 95] on span "ORDERS READY" at bounding box center [1083, 95] width 77 height 16
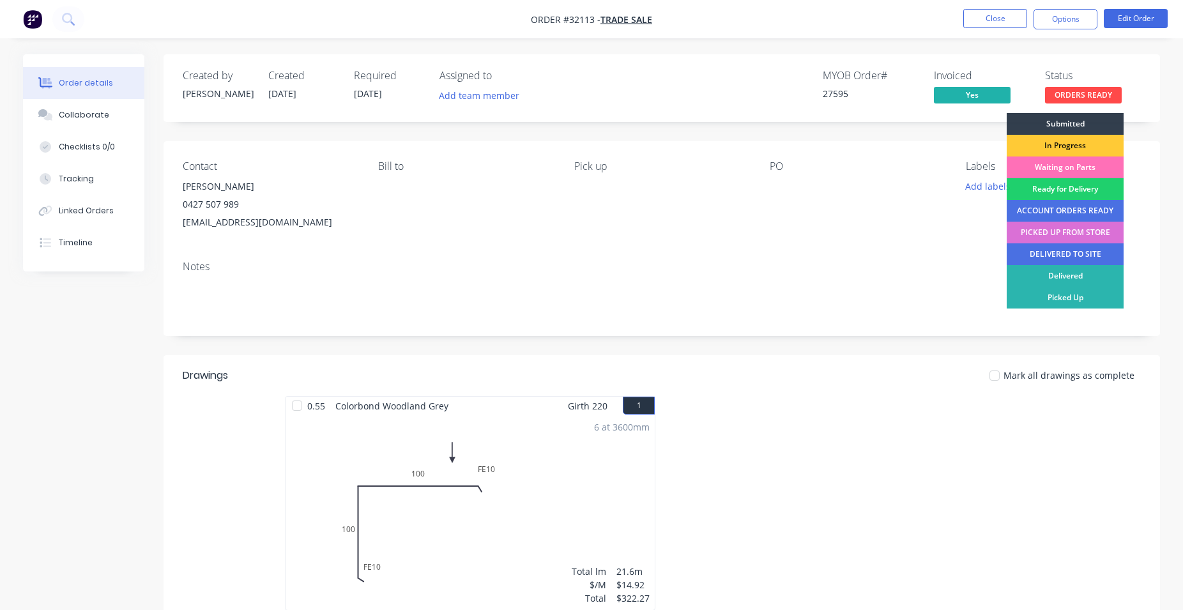
click at [1082, 232] on div "PICKED UP FROM STORE" at bounding box center [1065, 233] width 117 height 22
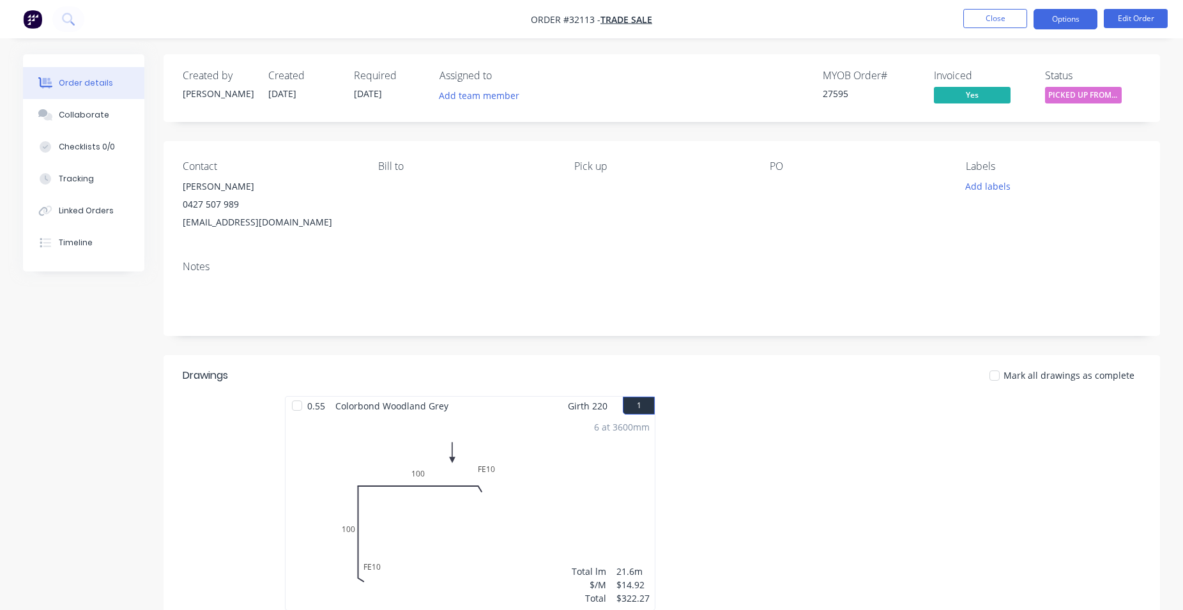
click at [1063, 24] on button "Options" at bounding box center [1065, 19] width 64 height 20
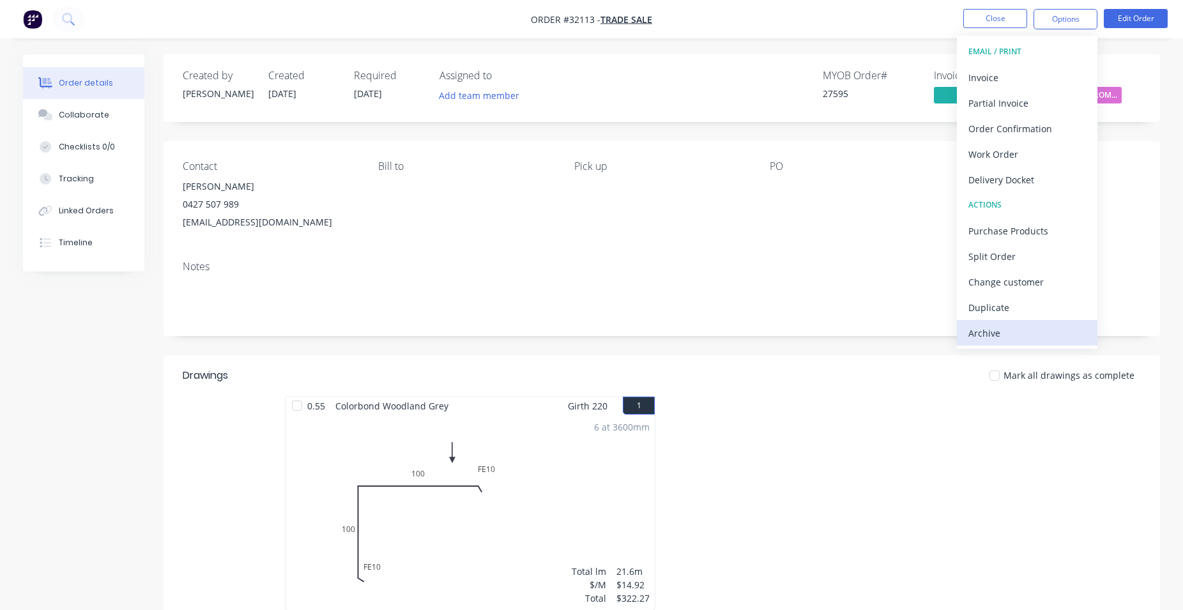
click at [1030, 330] on div "Archive" at bounding box center [1027, 333] width 118 height 19
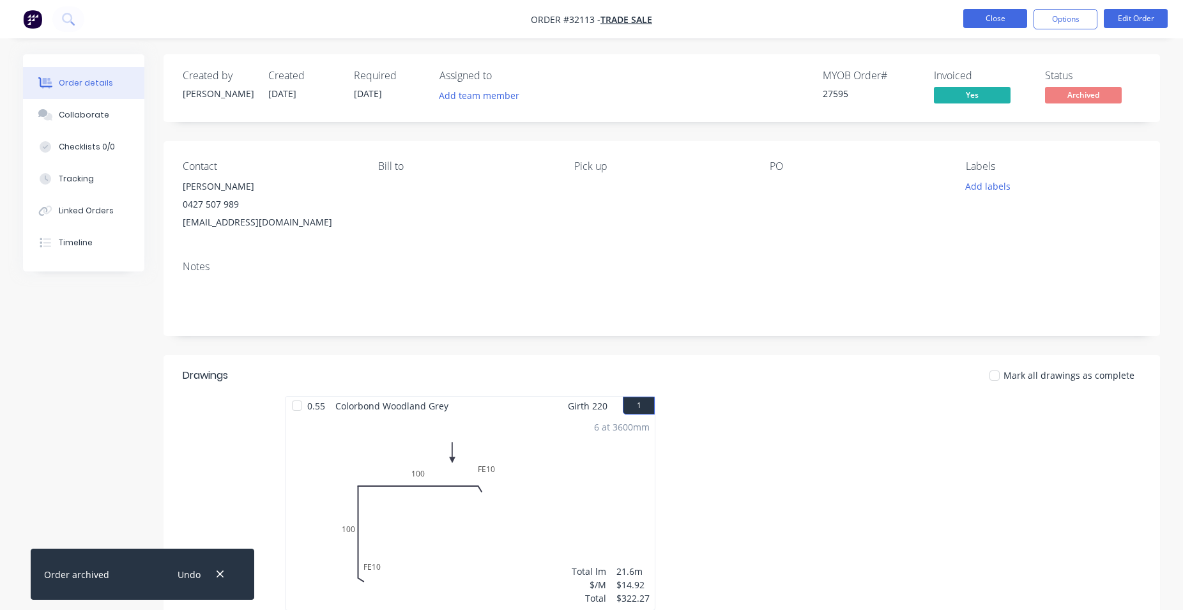
click at [1003, 16] on button "Close" at bounding box center [995, 18] width 64 height 19
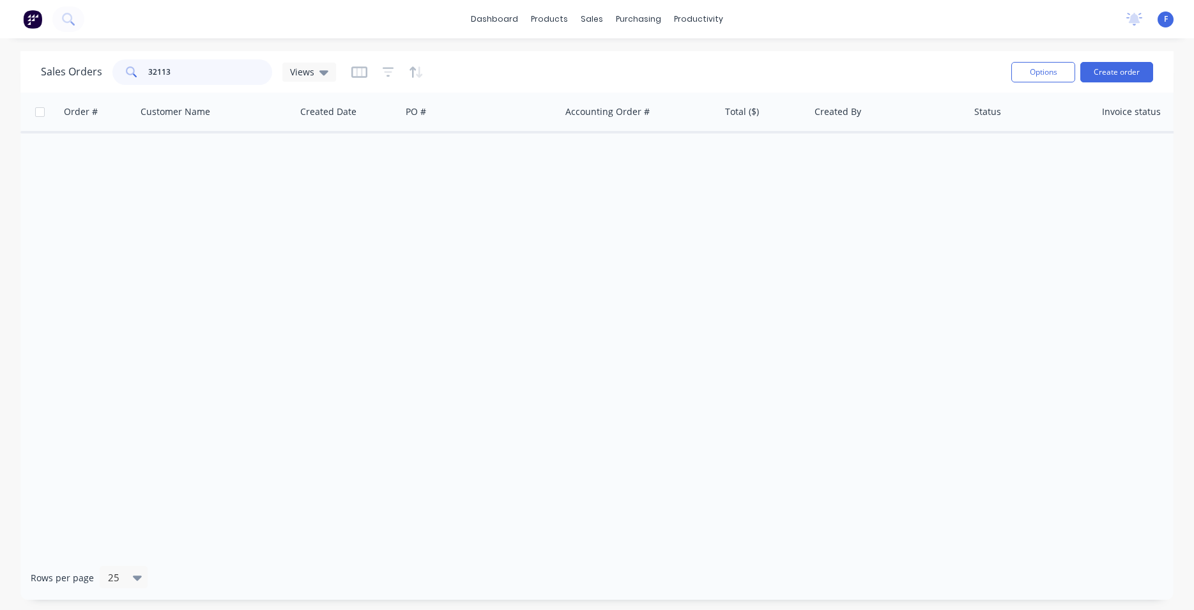
click at [224, 80] on input "32113" at bounding box center [210, 72] width 125 height 26
type input "3"
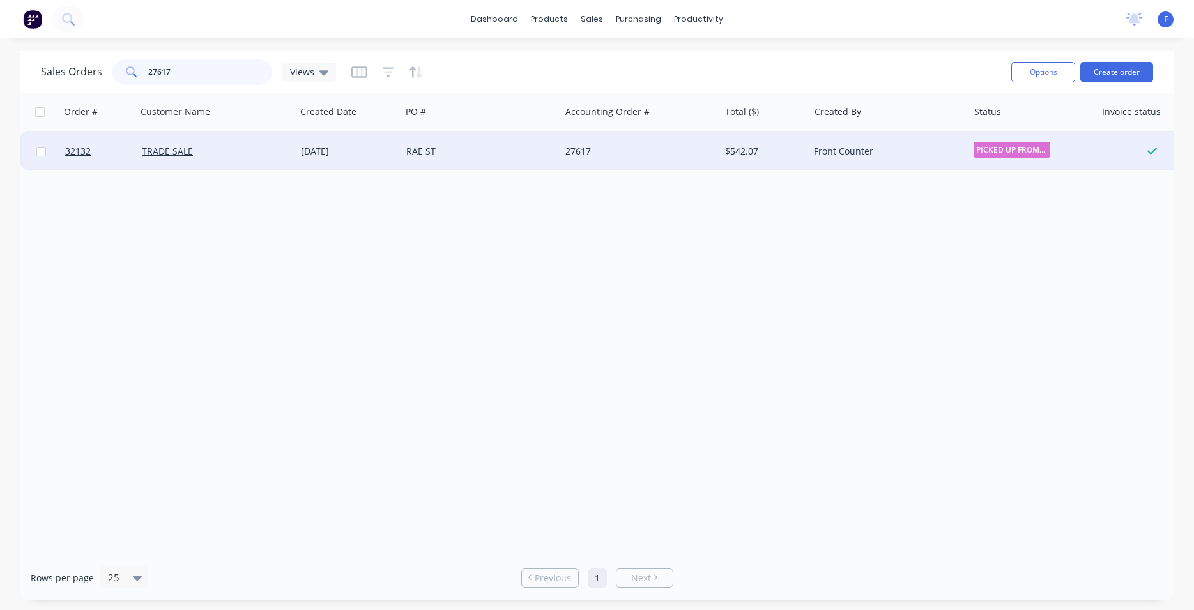
type input "27617"
click at [333, 156] on div "[DATE]" at bounding box center [348, 151] width 95 height 13
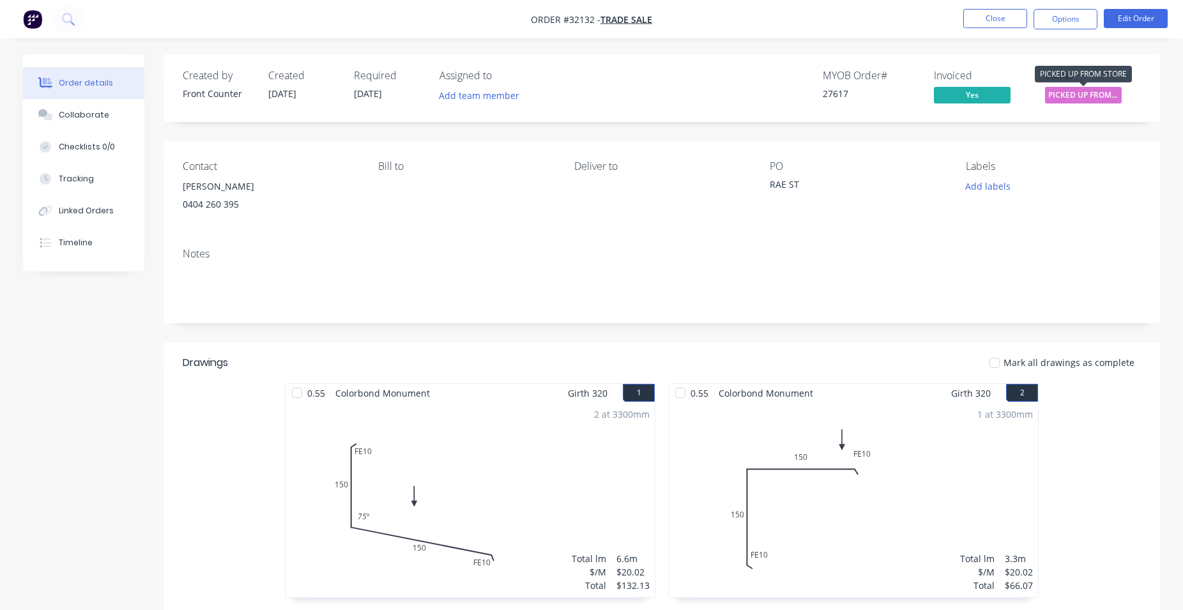
click at [1087, 98] on span "PICKED UP FROM ..." at bounding box center [1083, 95] width 77 height 16
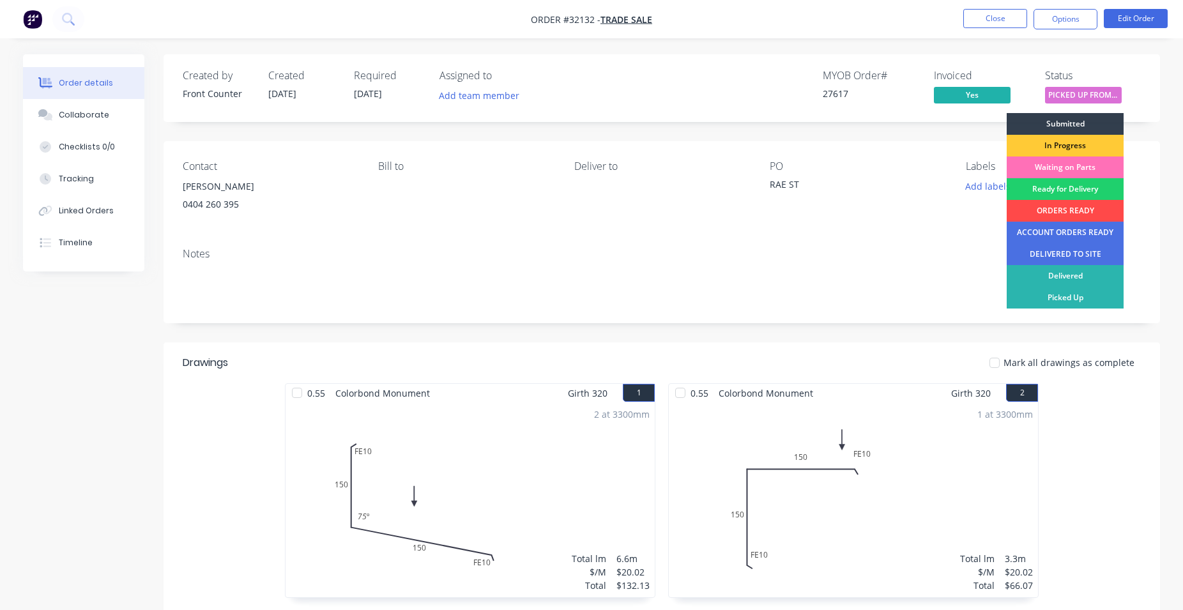
click at [1084, 208] on div "ORDERS READY" at bounding box center [1065, 211] width 117 height 22
